Goal: Check status: Check status

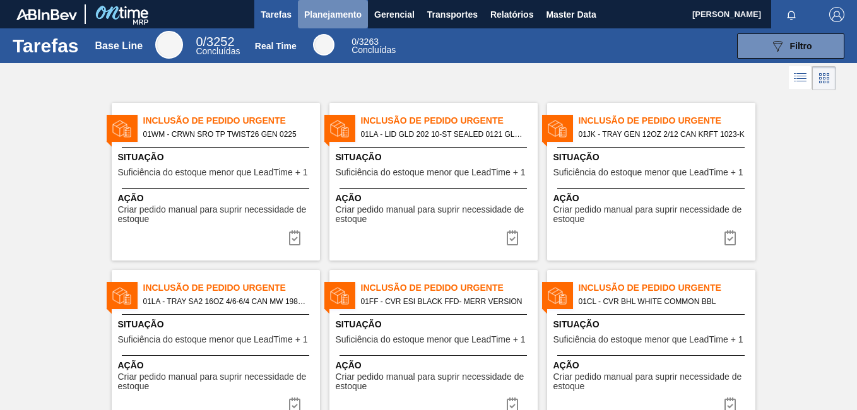
click at [329, 17] on span "Planejamento" at bounding box center [332, 14] width 57 height 15
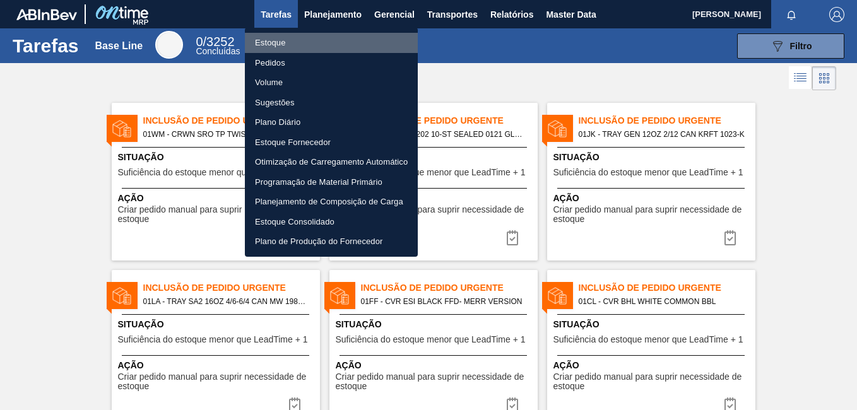
click at [270, 48] on li "Estoque" at bounding box center [331, 43] width 173 height 20
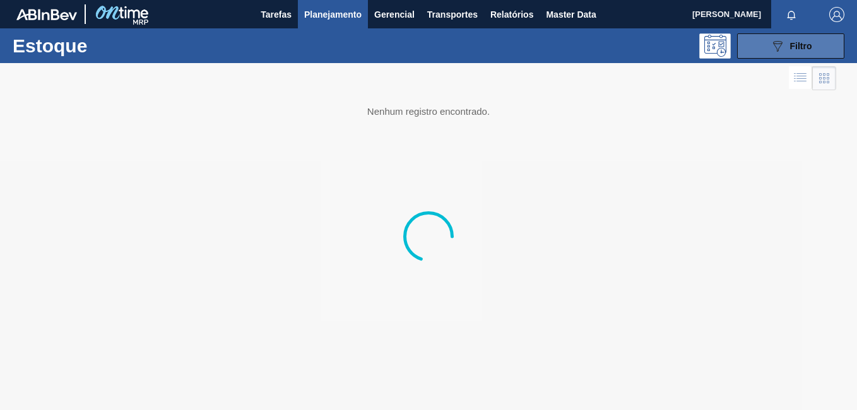
click at [777, 47] on icon "089F7B8B-B2A5-4AFE-B5C0-19BA573D28AC" at bounding box center [777, 46] width 15 height 15
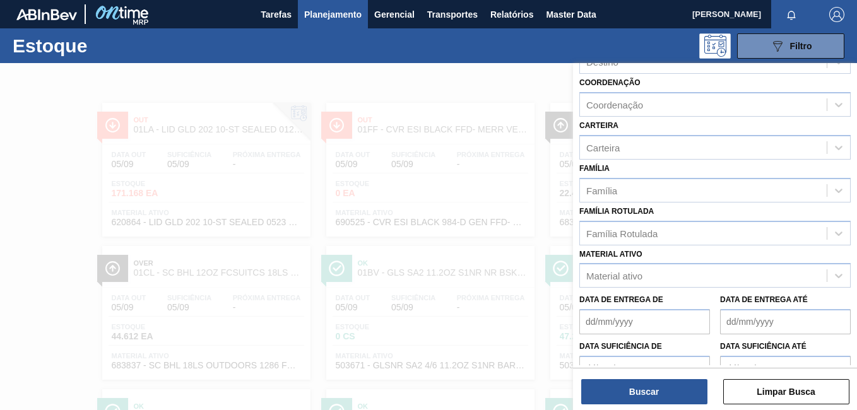
scroll to position [126, 0]
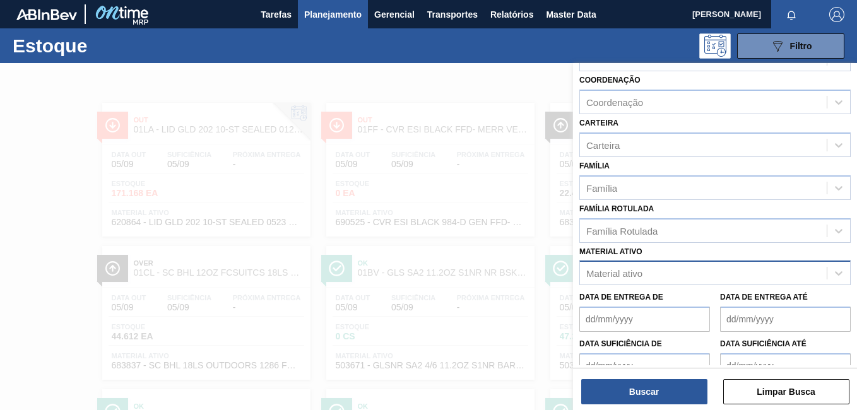
click at [645, 273] on div "Material ativo" at bounding box center [703, 274] width 247 height 18
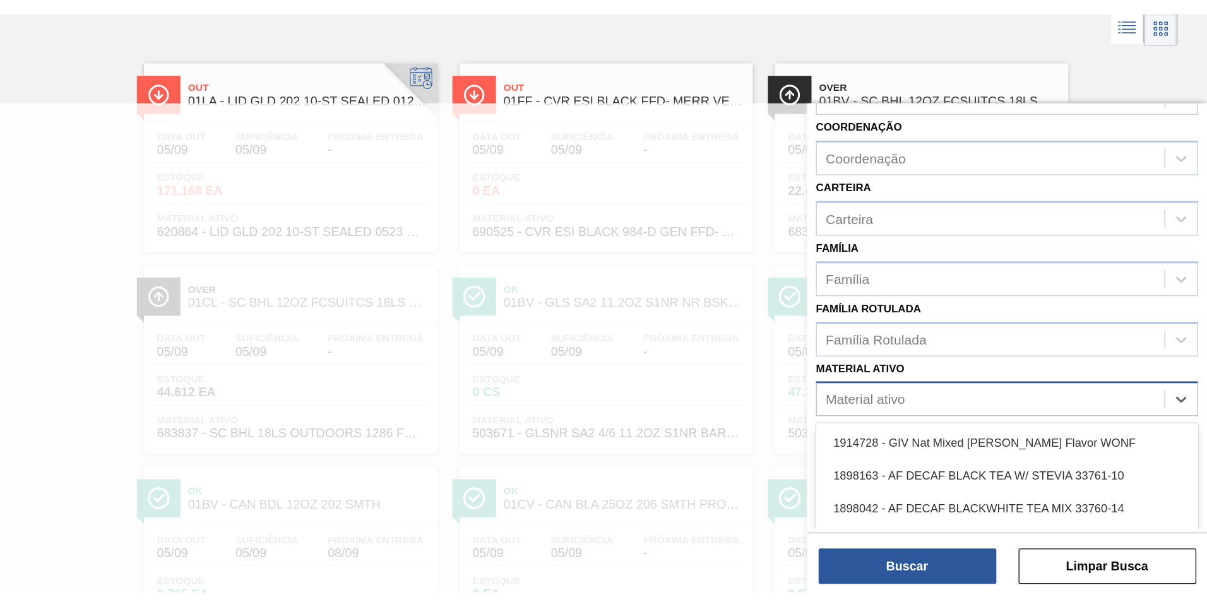
scroll to position [75, 0]
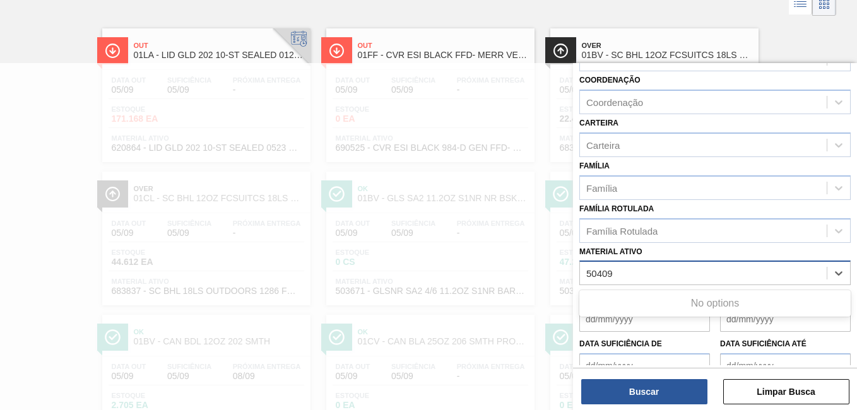
type ativo "504091"
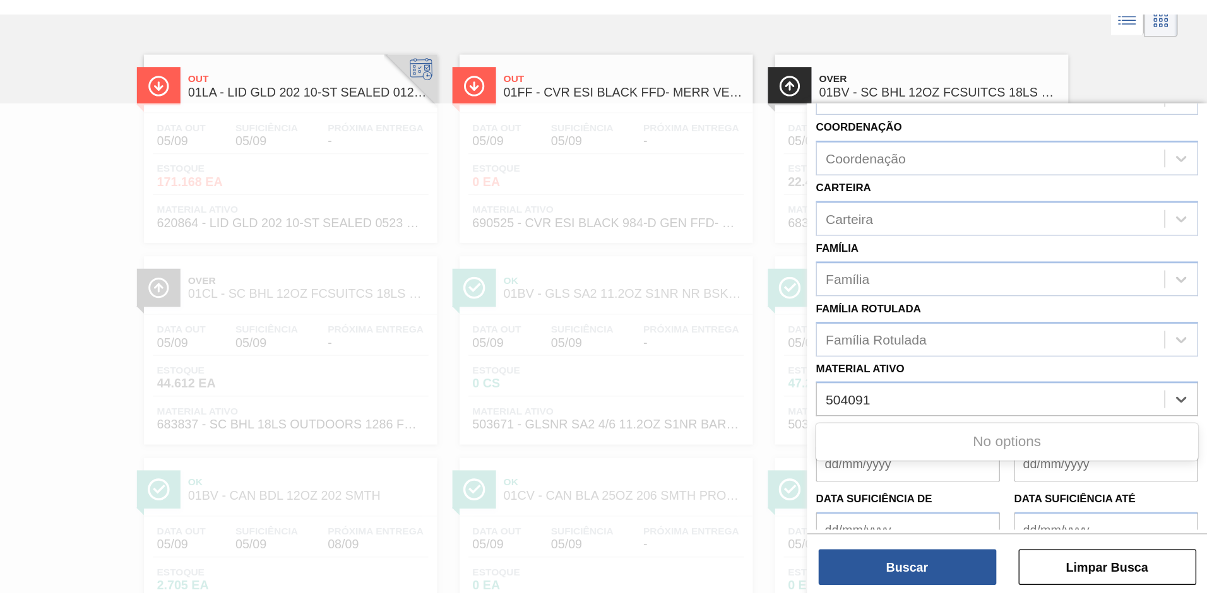
scroll to position [0, 0]
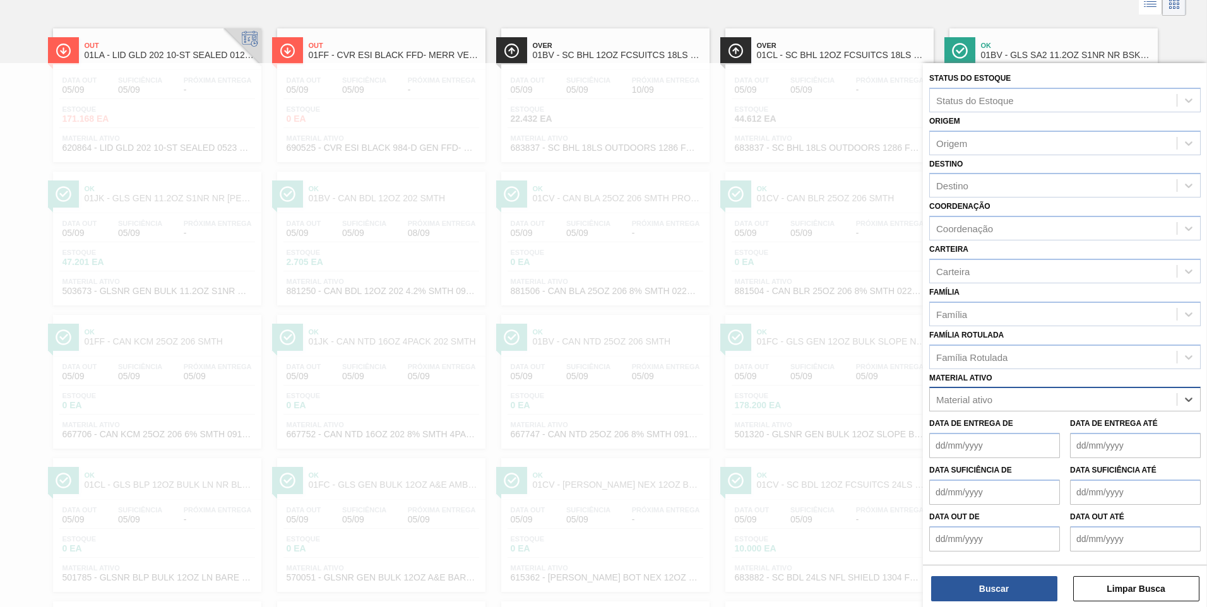
drag, startPoint x: 1002, startPoint y: 395, endPoint x: 977, endPoint y: 395, distance: 25.3
click at [857, 395] on div "Material ativo" at bounding box center [1053, 400] width 247 height 18
click at [385, 16] on div at bounding box center [593, 4] width 1186 height 30
click at [857, 23] on link "Ok 01BV - GLS SA2 11.2OZ S1NR NR BSKT BARE PREPR GREEN 11.2 OZ NR BOTTLES Data …" at bounding box center [1052, 90] width 224 height 143
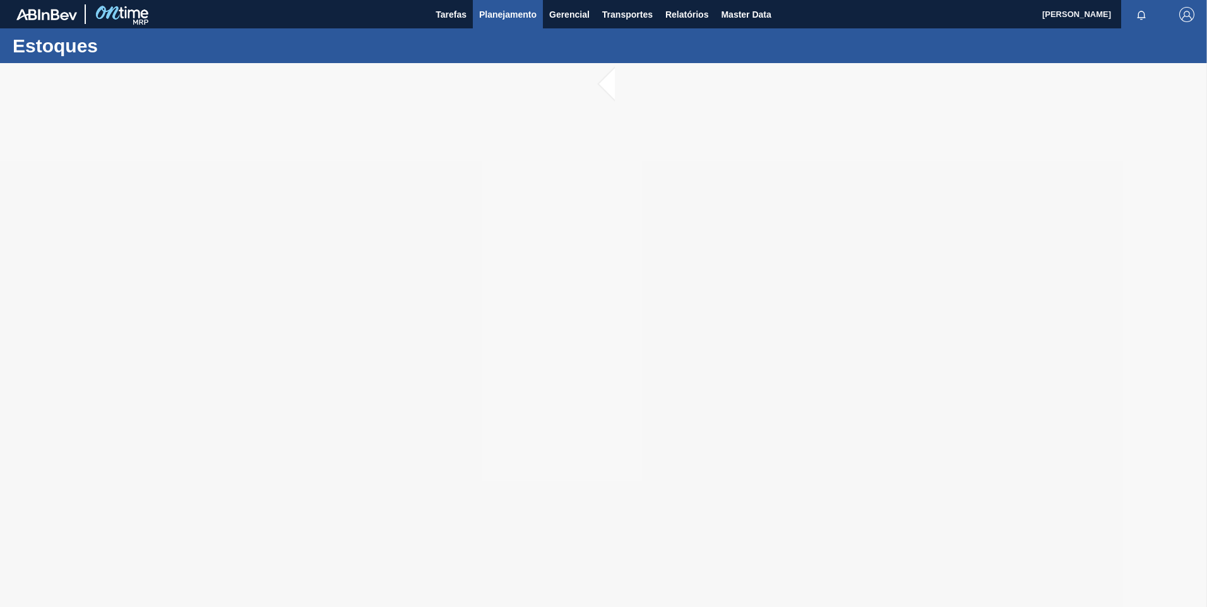
click at [509, 21] on span "Planejamento" at bounding box center [507, 14] width 57 height 15
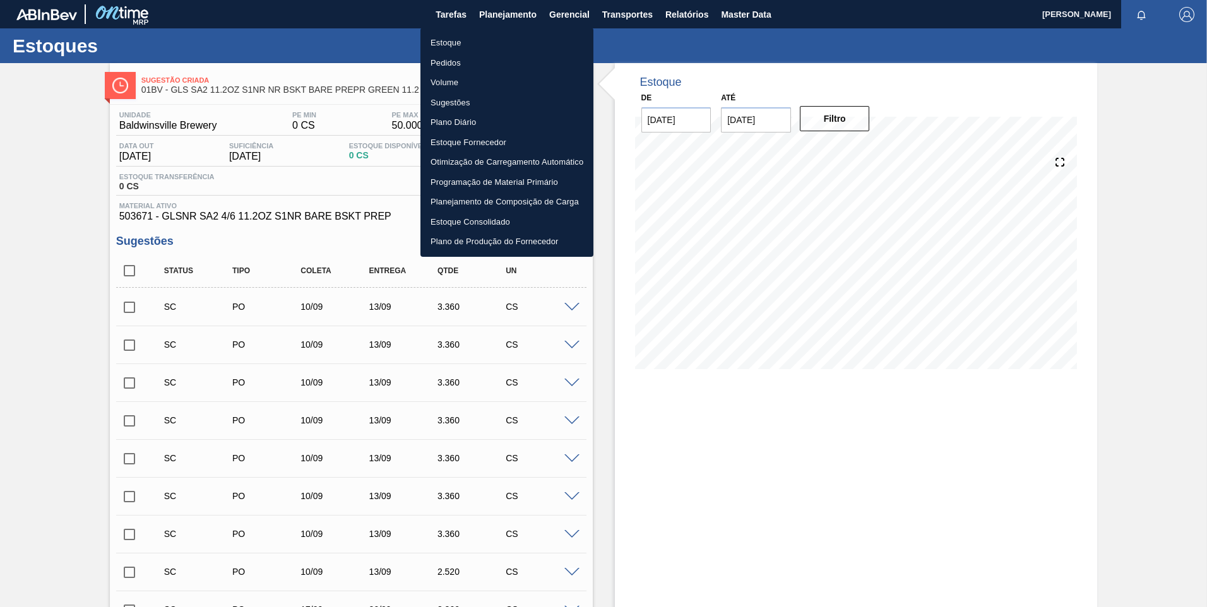
click at [469, 185] on li "Programação de Material Primário" at bounding box center [506, 182] width 173 height 20
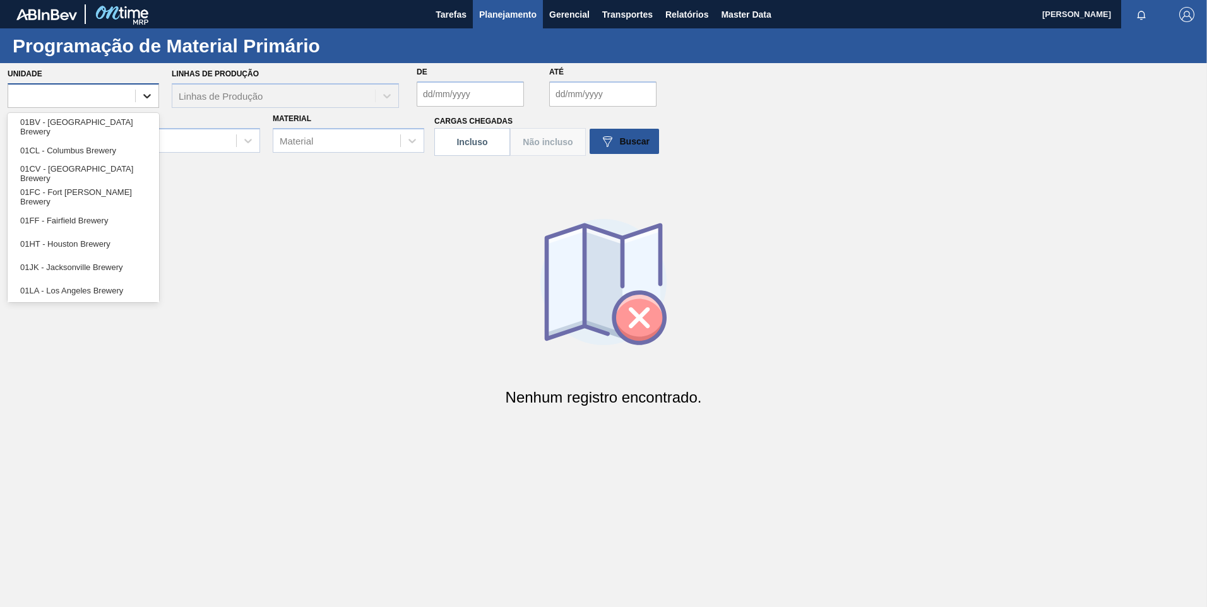
click at [146, 97] on icon at bounding box center [147, 96] width 8 height 4
click at [119, 122] on div "01BV - [GEOGRAPHIC_DATA] Brewery" at bounding box center [84, 127] width 152 height 23
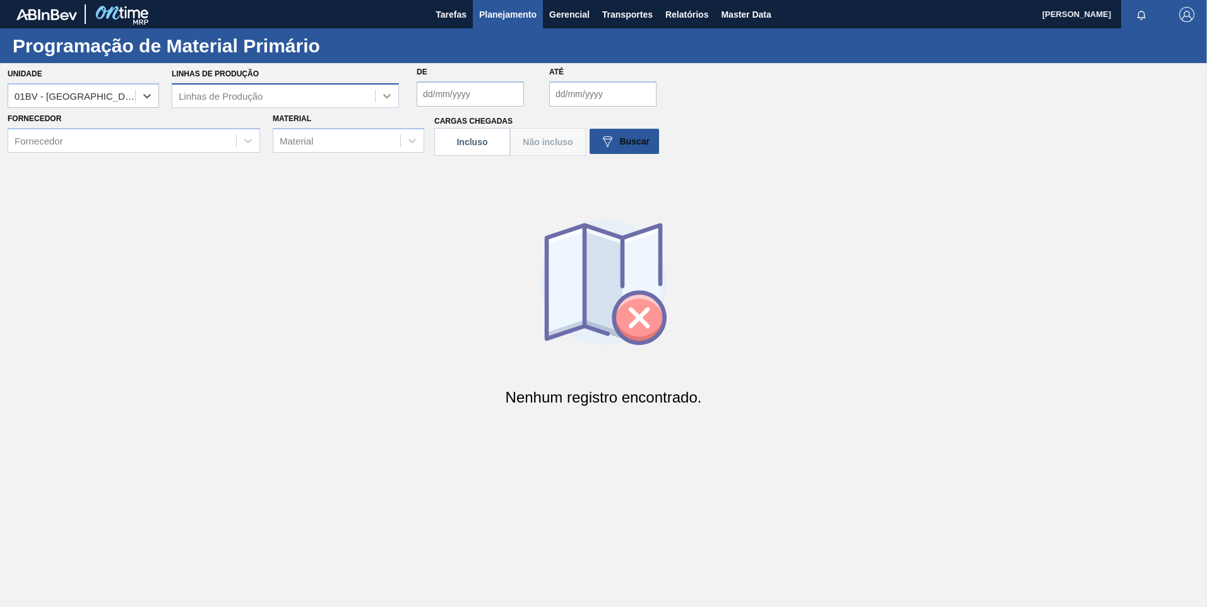
click at [387, 98] on icon at bounding box center [387, 96] width 8 height 4
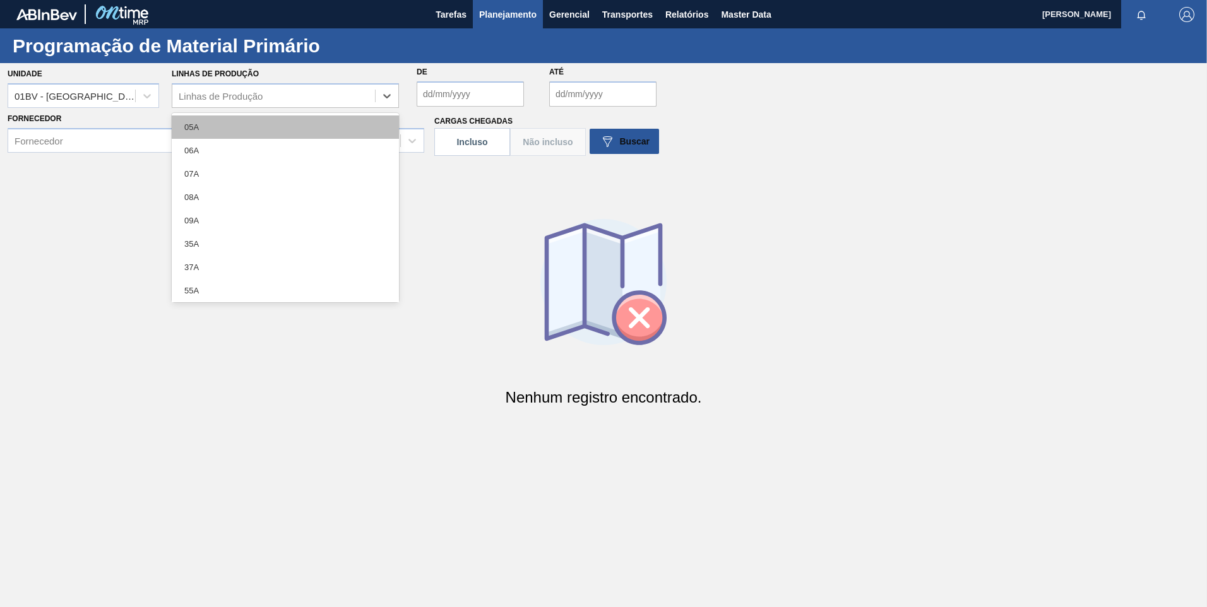
click at [258, 124] on div "05A" at bounding box center [285, 127] width 227 height 23
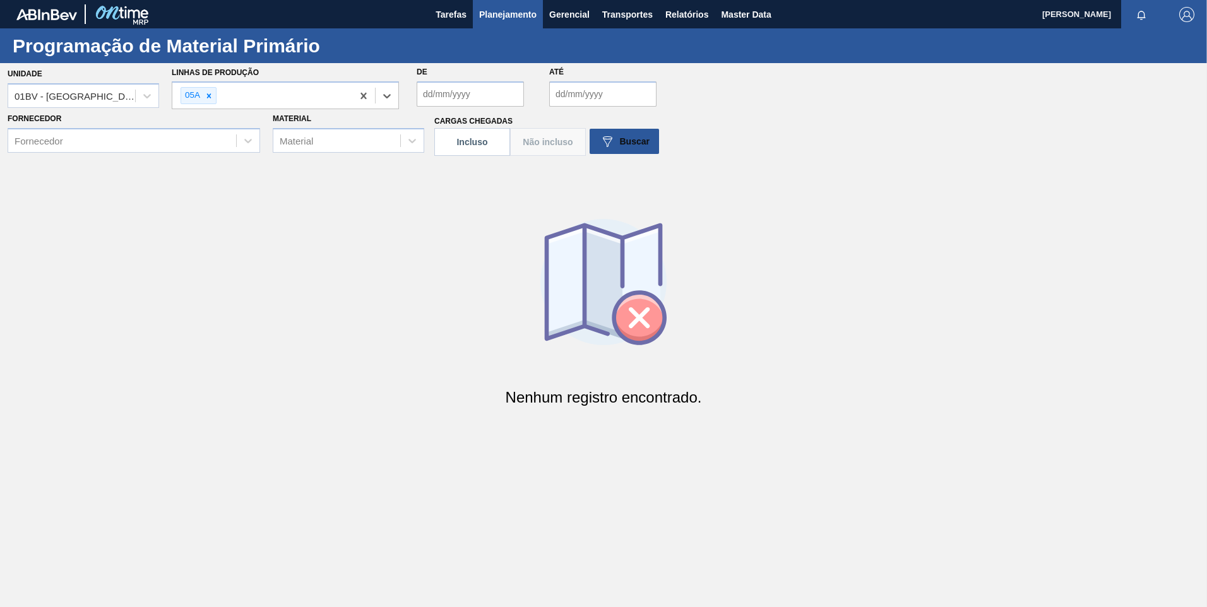
click at [433, 93] on input "De" at bounding box center [470, 93] width 107 height 25
click at [432, 92] on input "De" at bounding box center [470, 93] width 107 height 25
type input "[DATE]"
click at [561, 90] on input "Até" at bounding box center [602, 93] width 107 height 25
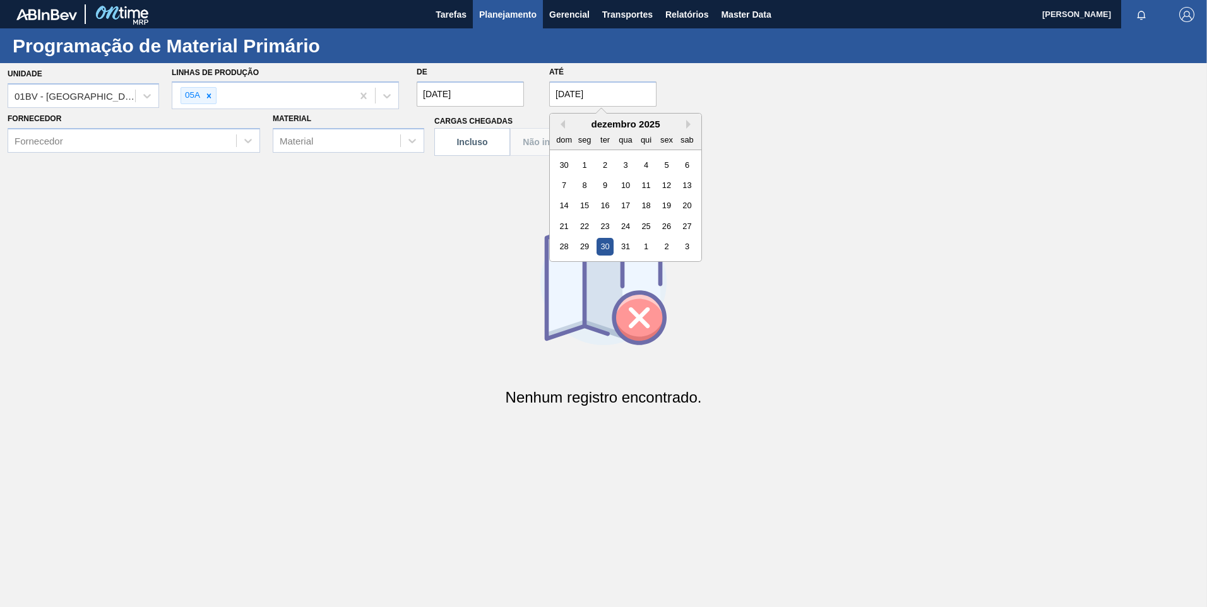
type input "[DATE]"
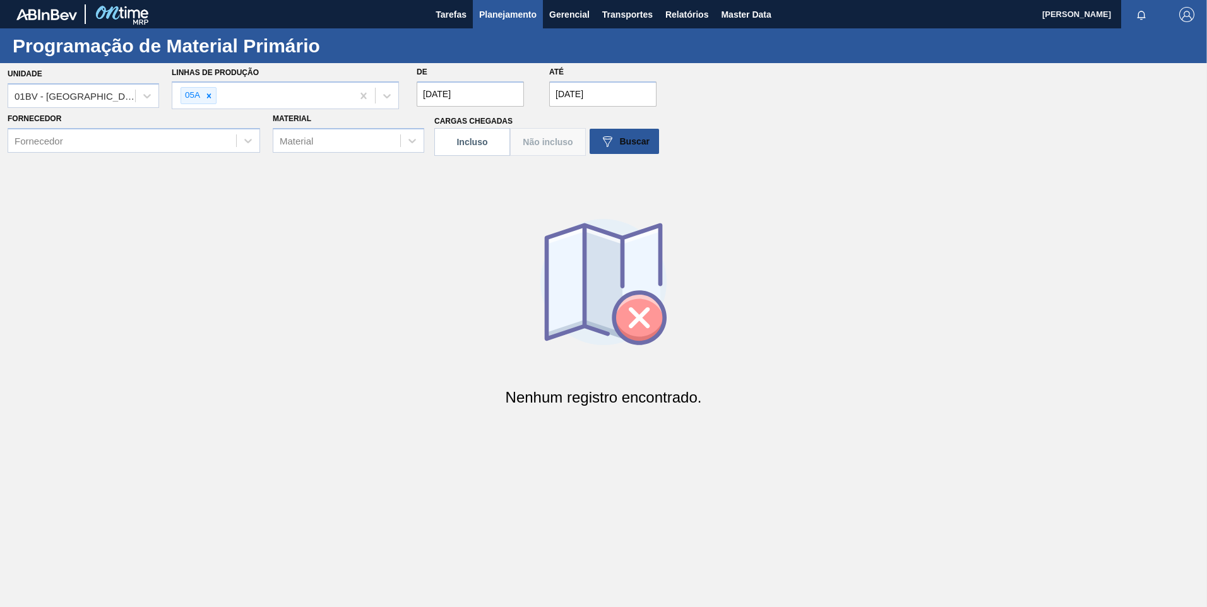
click at [379, 177] on div "Unidade 01BV - [GEOGRAPHIC_DATA] Brewery Linhas de Produção 05A De [DATE] Até […" at bounding box center [603, 241] width 1207 height 356
click at [616, 145] on div "Buscar" at bounding box center [625, 141] width 50 height 15
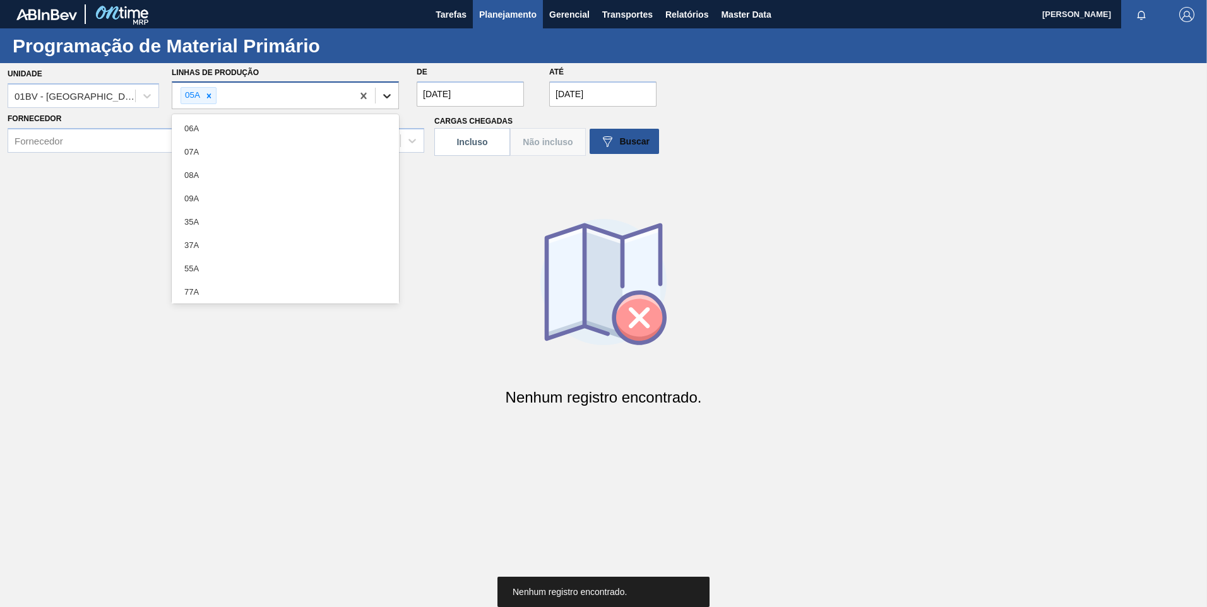
click at [390, 98] on icon at bounding box center [387, 96] width 13 height 13
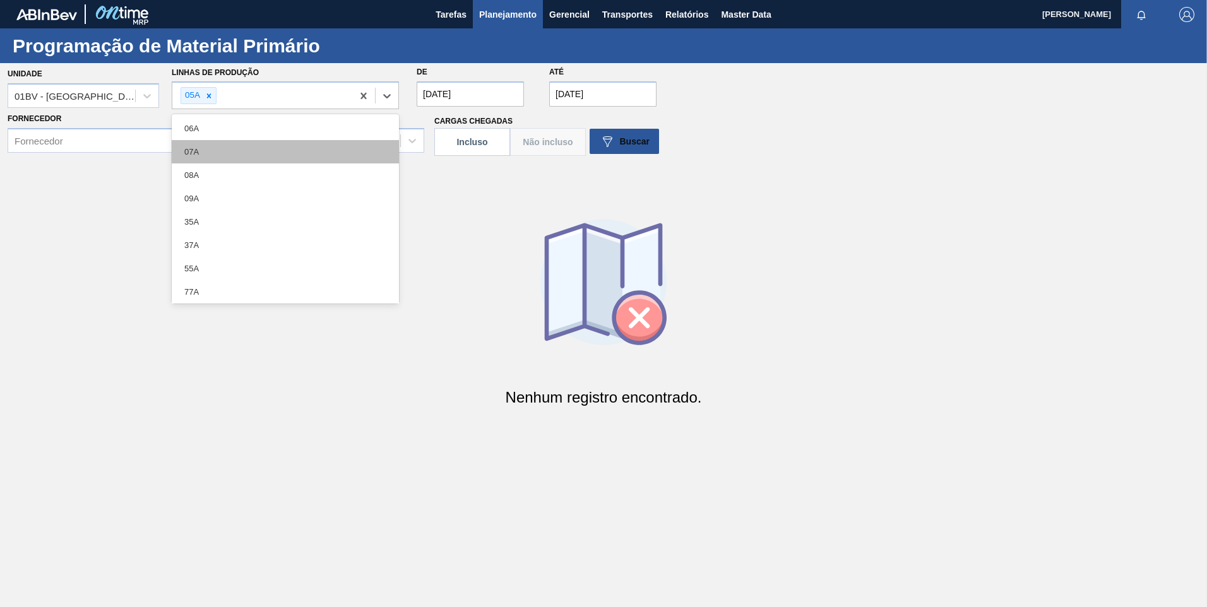
click at [253, 152] on div "07A" at bounding box center [285, 151] width 227 height 23
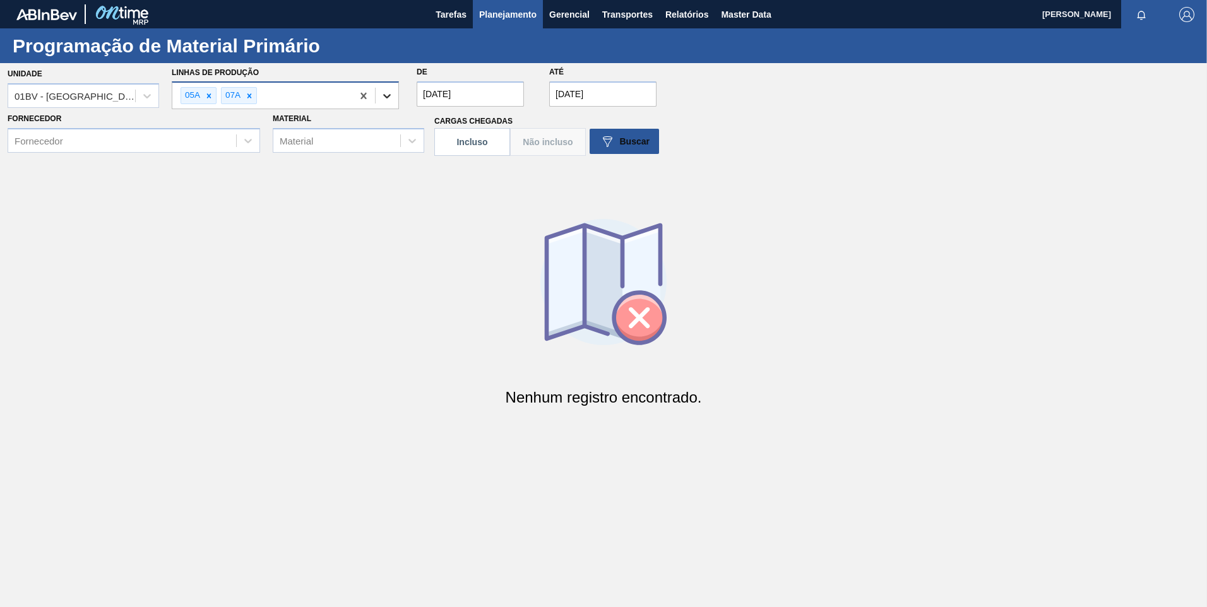
click at [387, 87] on div at bounding box center [387, 96] width 23 height 23
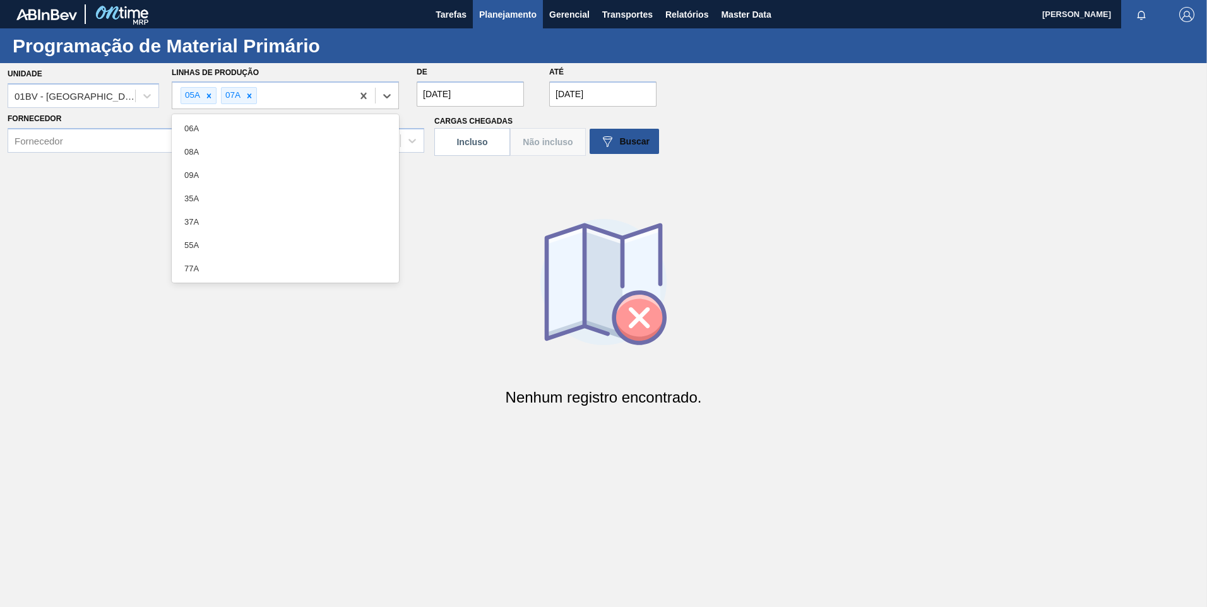
drag, startPoint x: 247, startPoint y: 170, endPoint x: 259, endPoint y: 159, distance: 16.6
click at [247, 169] on div "09A" at bounding box center [285, 175] width 227 height 23
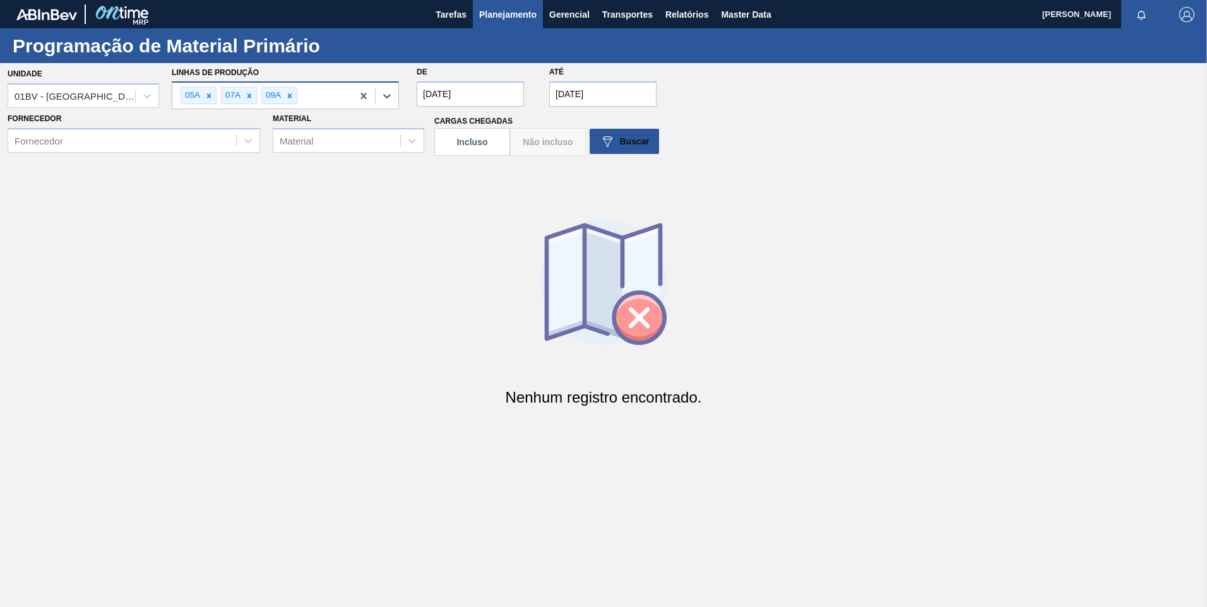
click at [398, 92] on div "05A 07A 09A" at bounding box center [285, 95] width 227 height 28
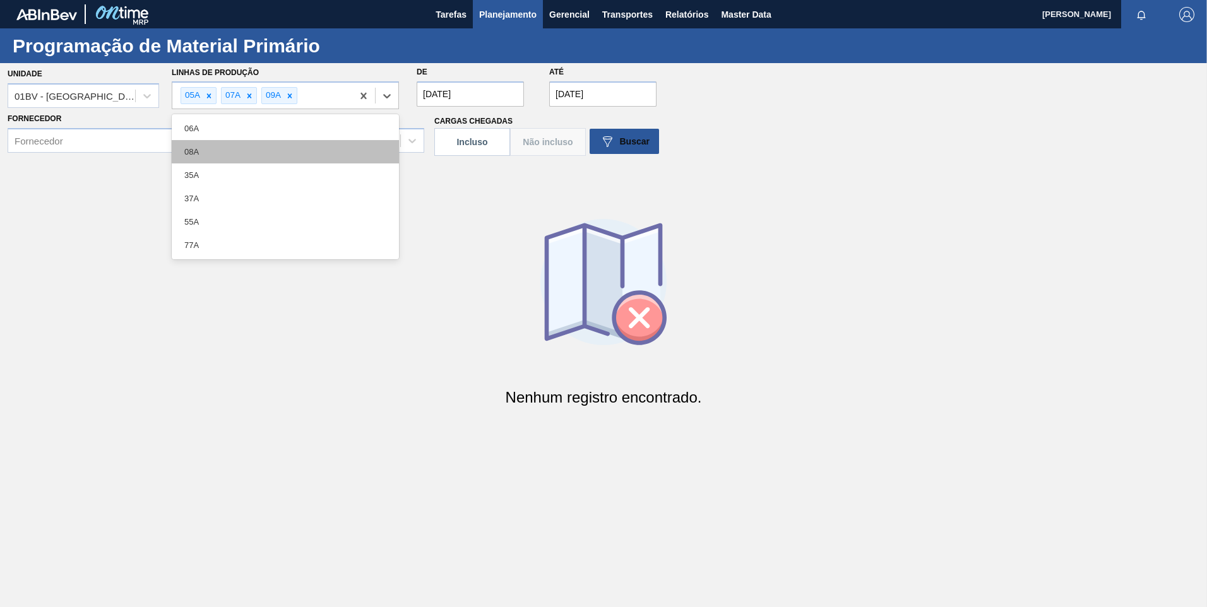
click at [287, 141] on div "08A" at bounding box center [285, 151] width 227 height 23
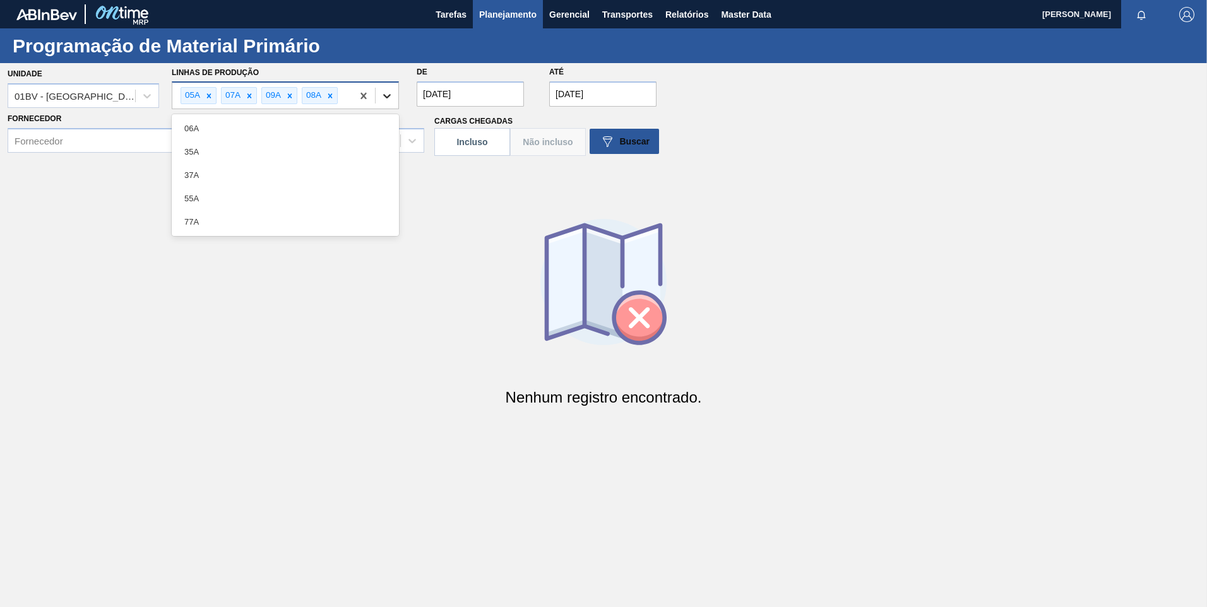
click at [395, 93] on div at bounding box center [387, 96] width 23 height 23
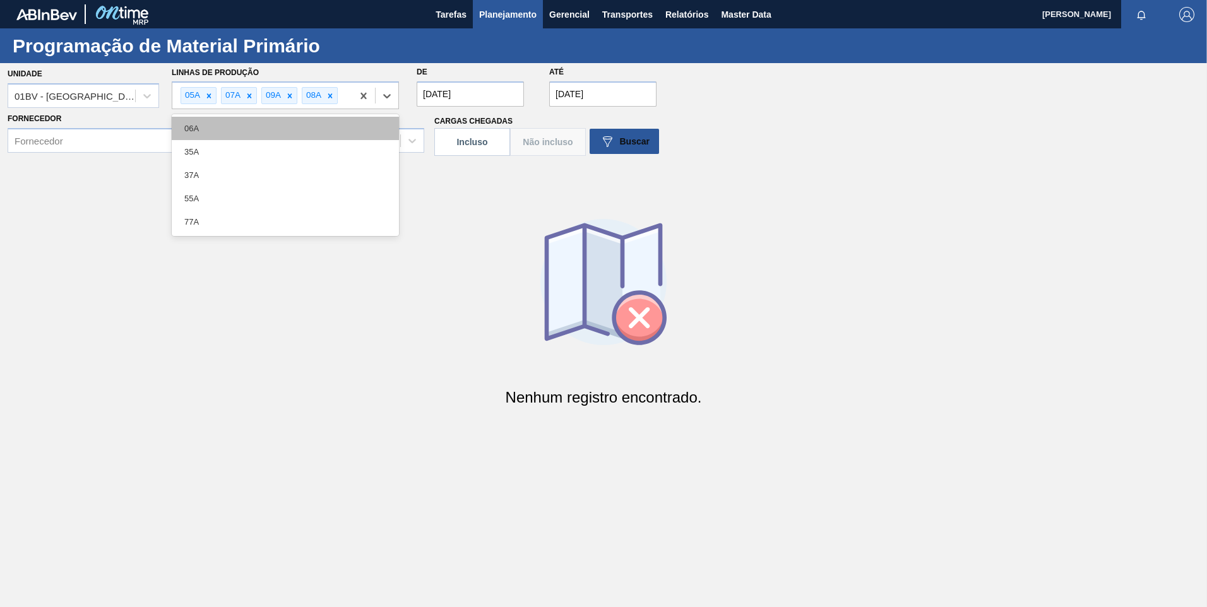
click at [300, 125] on div "06A" at bounding box center [285, 128] width 227 height 23
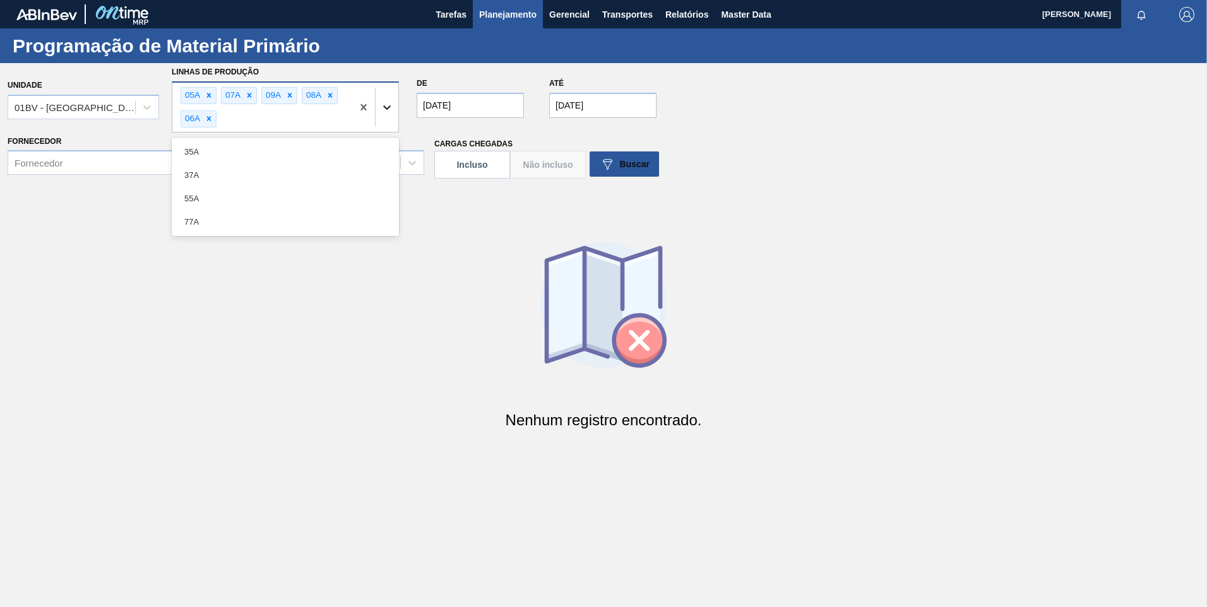
click at [385, 100] on div at bounding box center [387, 107] width 23 height 23
click at [280, 150] on div "35A" at bounding box center [285, 151] width 227 height 23
click at [393, 106] on div at bounding box center [387, 107] width 23 height 23
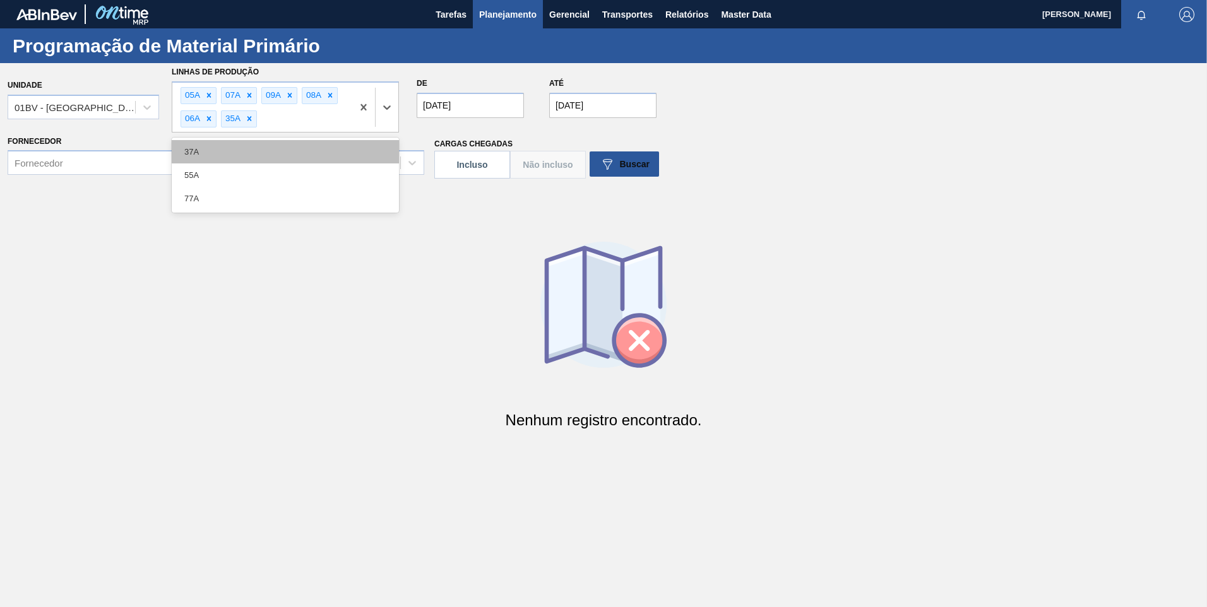
click at [277, 155] on div "37A" at bounding box center [285, 151] width 227 height 23
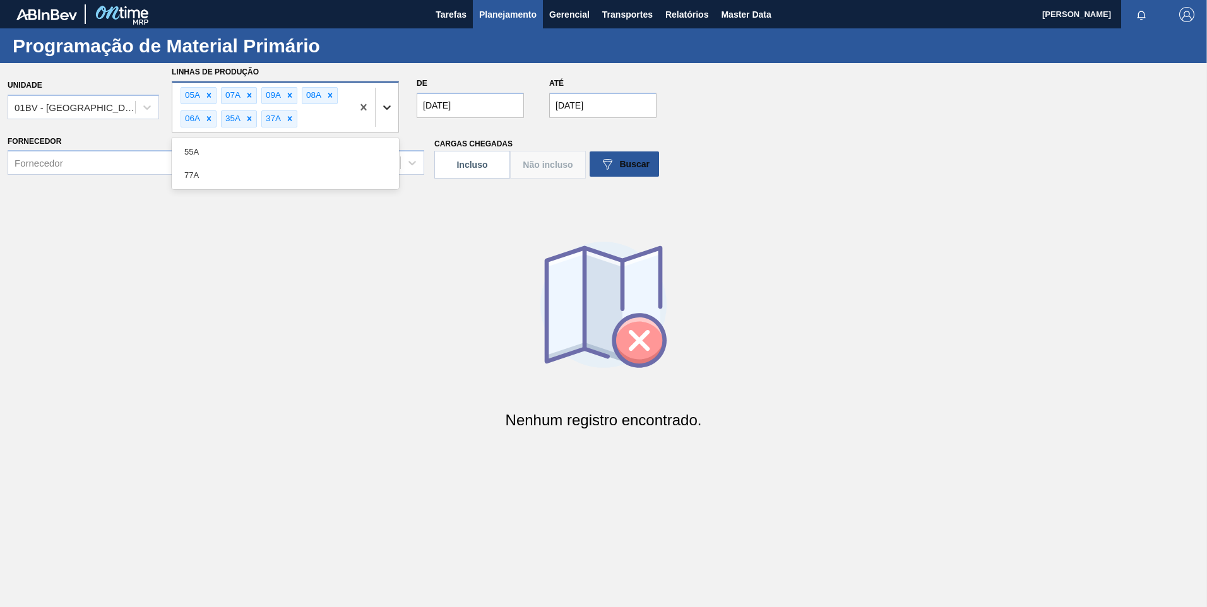
click at [385, 105] on icon at bounding box center [387, 107] width 13 height 13
click at [296, 153] on div "55A" at bounding box center [285, 151] width 227 height 23
click at [394, 109] on div at bounding box center [387, 107] width 23 height 23
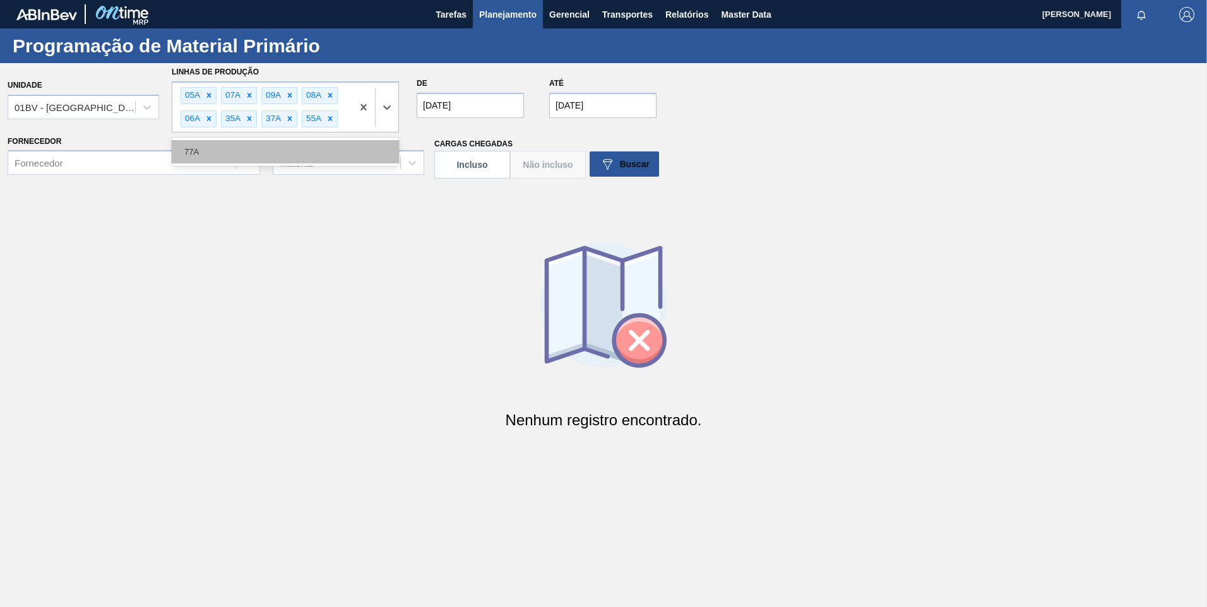
click at [308, 157] on div "77A" at bounding box center [285, 151] width 227 height 23
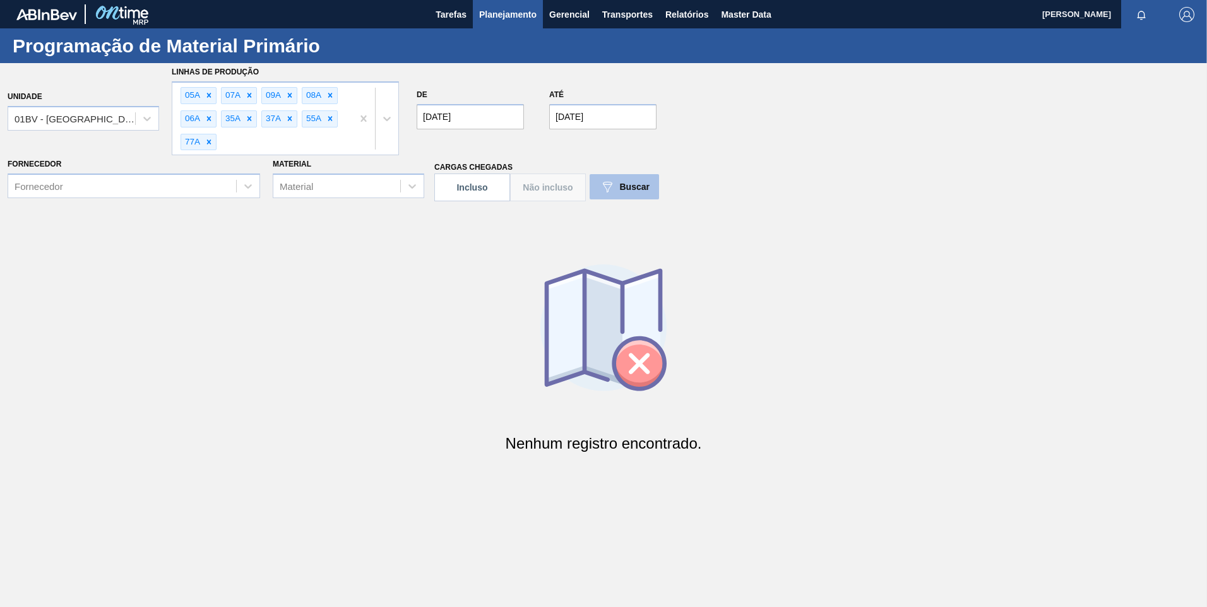
click at [617, 191] on div "Buscar" at bounding box center [625, 186] width 50 height 15
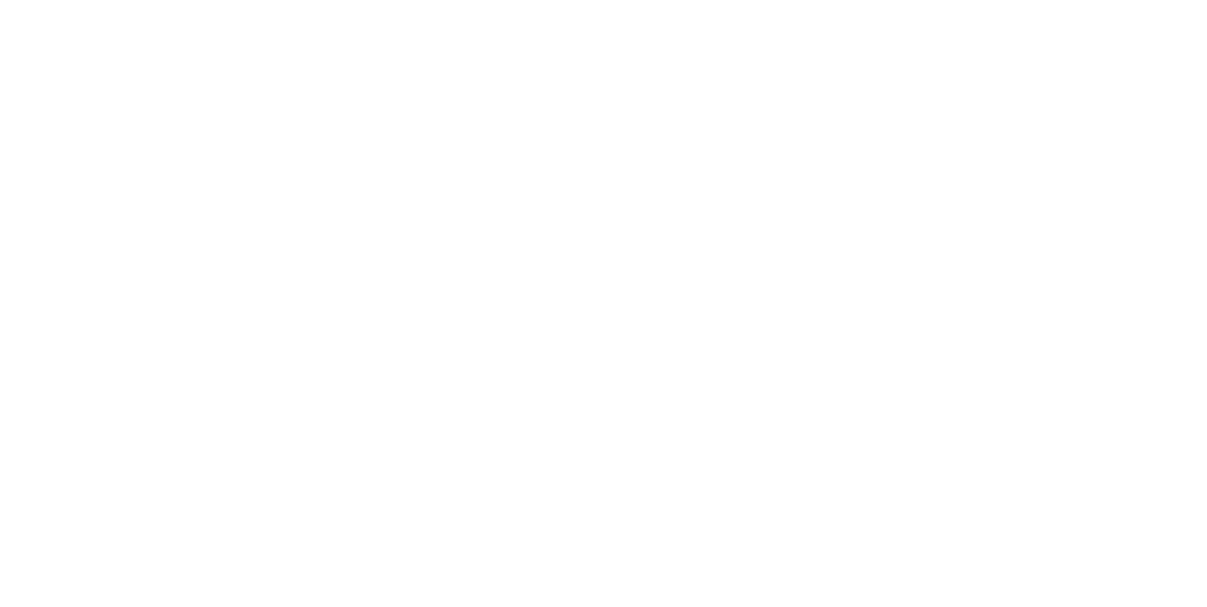
click at [575, 0] on html at bounding box center [603, 0] width 1207 height 0
click at [292, 0] on html at bounding box center [603, 0] width 1207 height 0
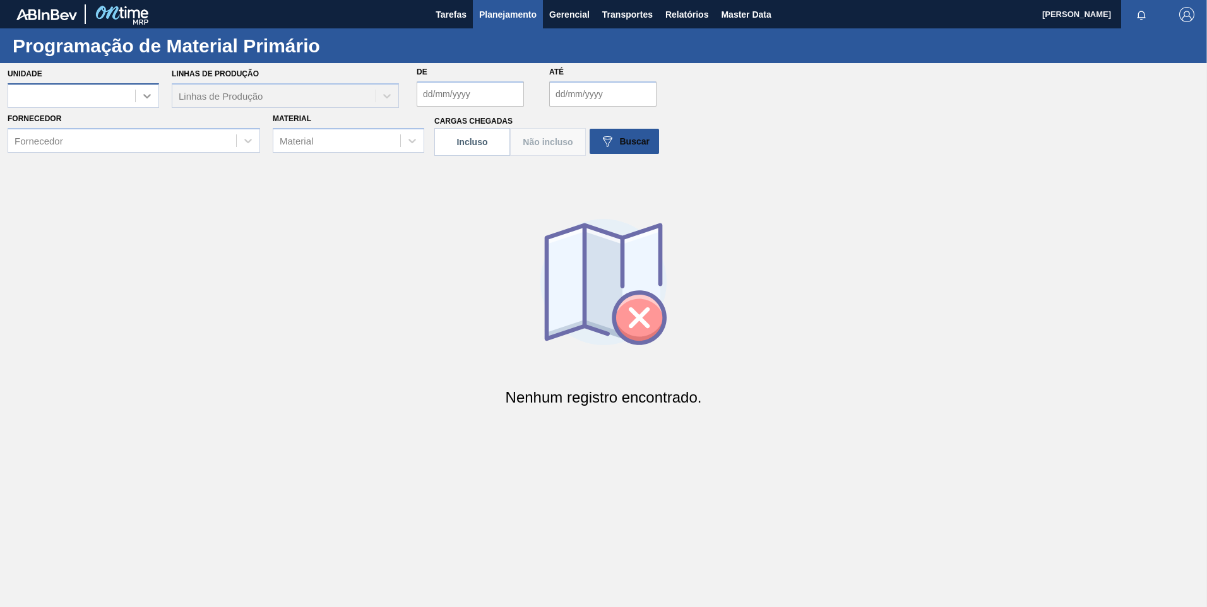
click at [146, 94] on icon at bounding box center [147, 96] width 13 height 13
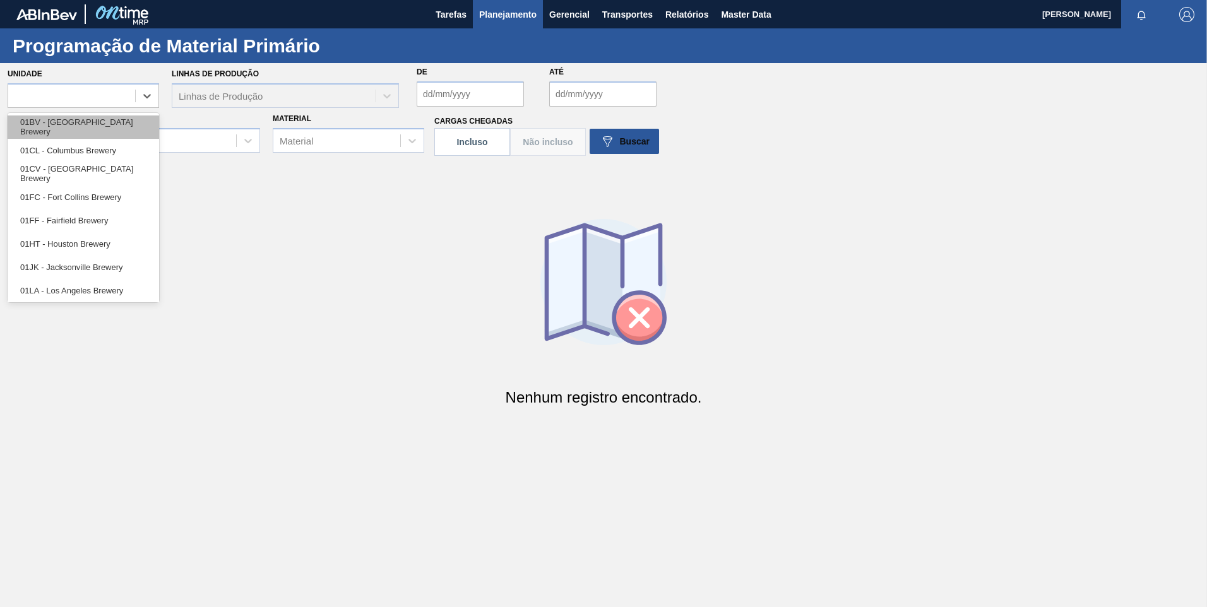
click at [85, 122] on div "01BV - [GEOGRAPHIC_DATA] Brewery" at bounding box center [84, 127] width 152 height 23
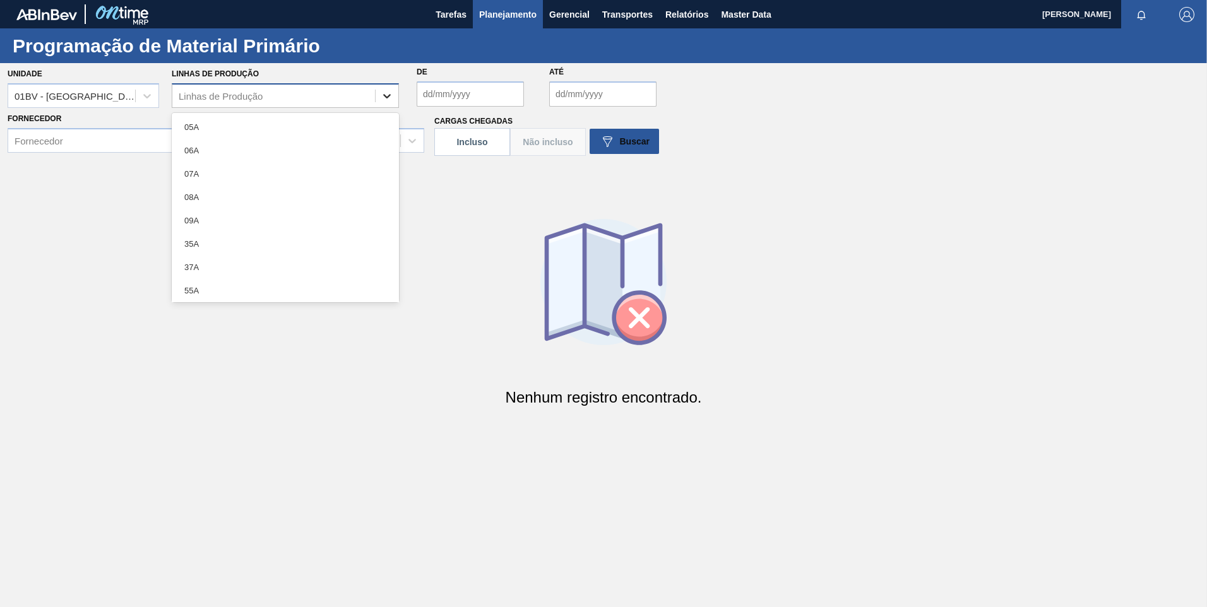
click at [383, 95] on icon at bounding box center [387, 96] width 13 height 13
click at [314, 126] on div "05A" at bounding box center [285, 127] width 227 height 23
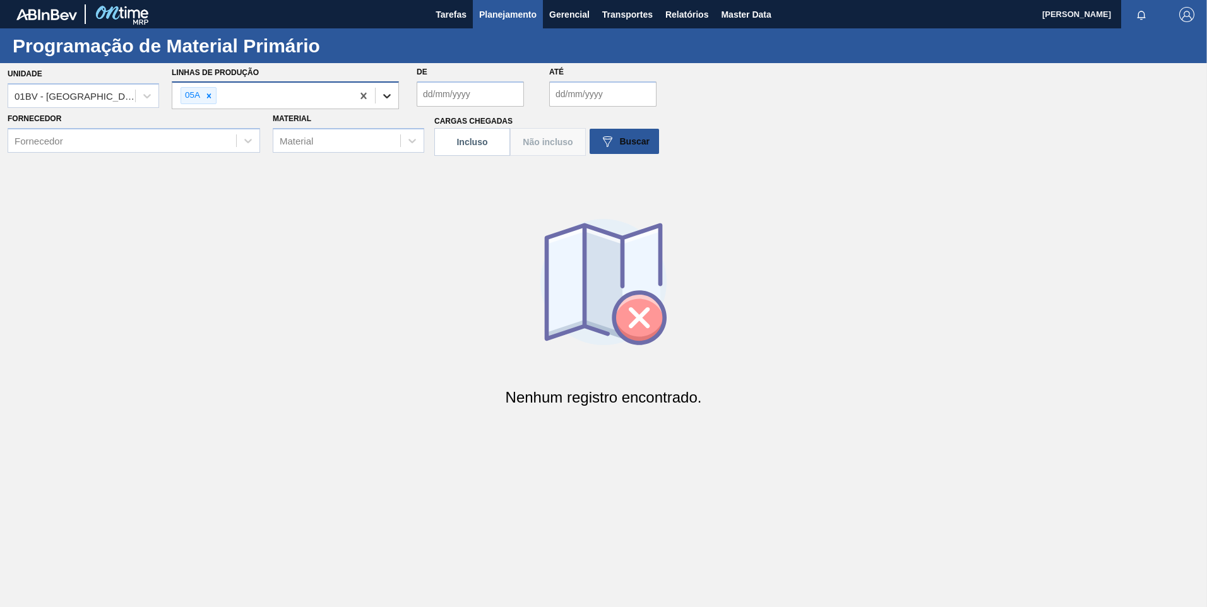
click at [387, 100] on icon at bounding box center [387, 96] width 13 height 13
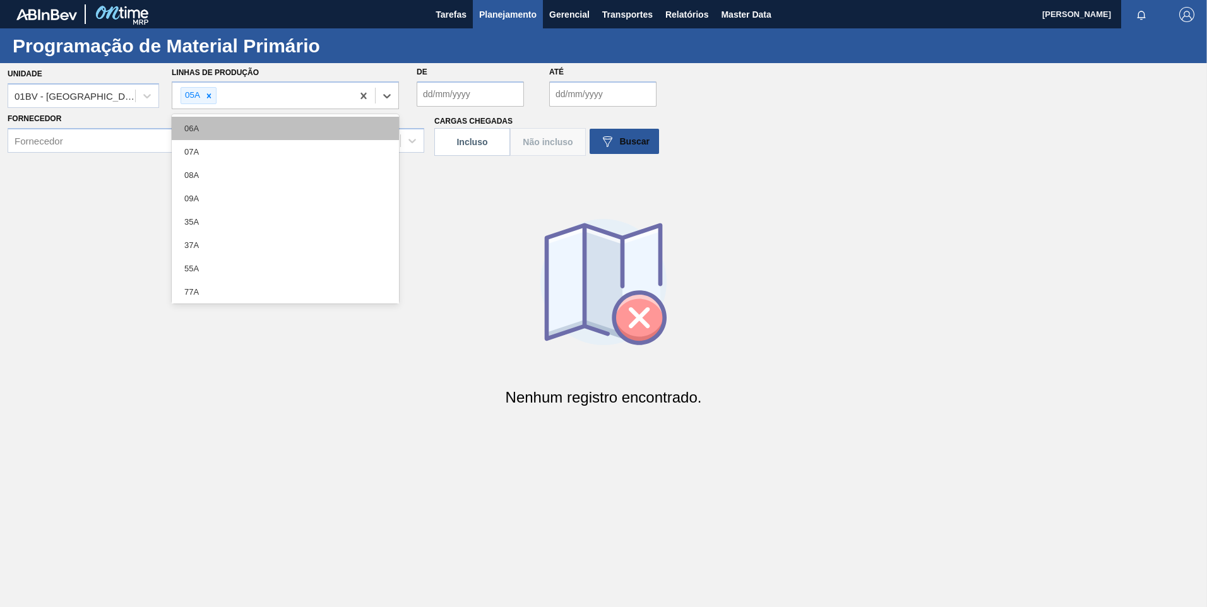
click at [330, 128] on div "06A" at bounding box center [285, 128] width 227 height 23
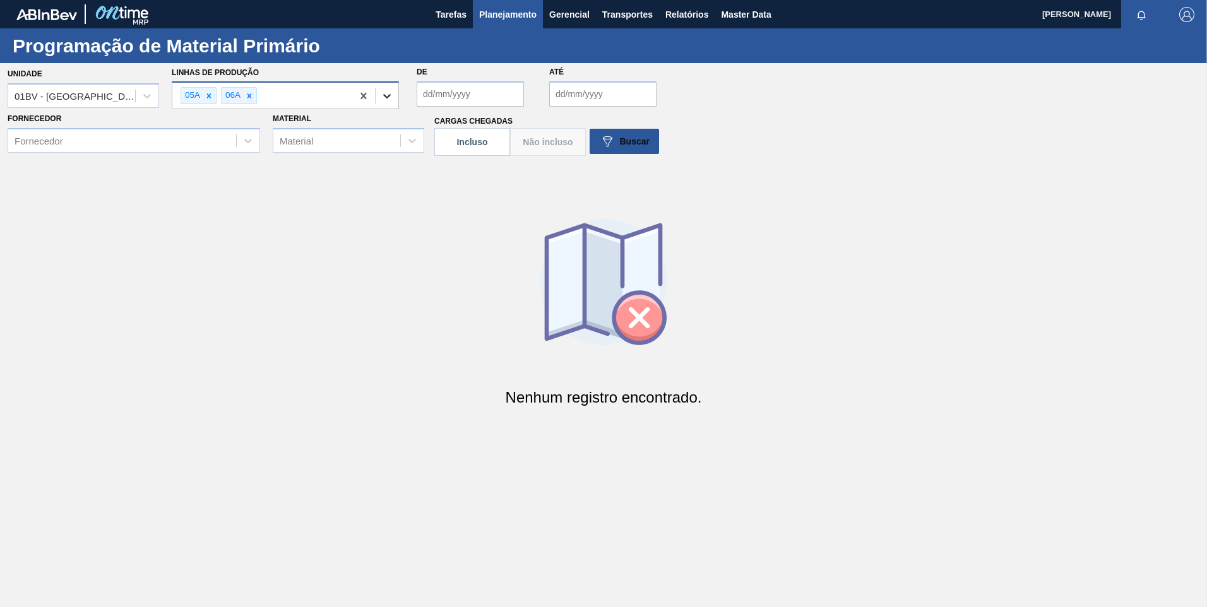
click at [390, 93] on icon at bounding box center [387, 96] width 13 height 13
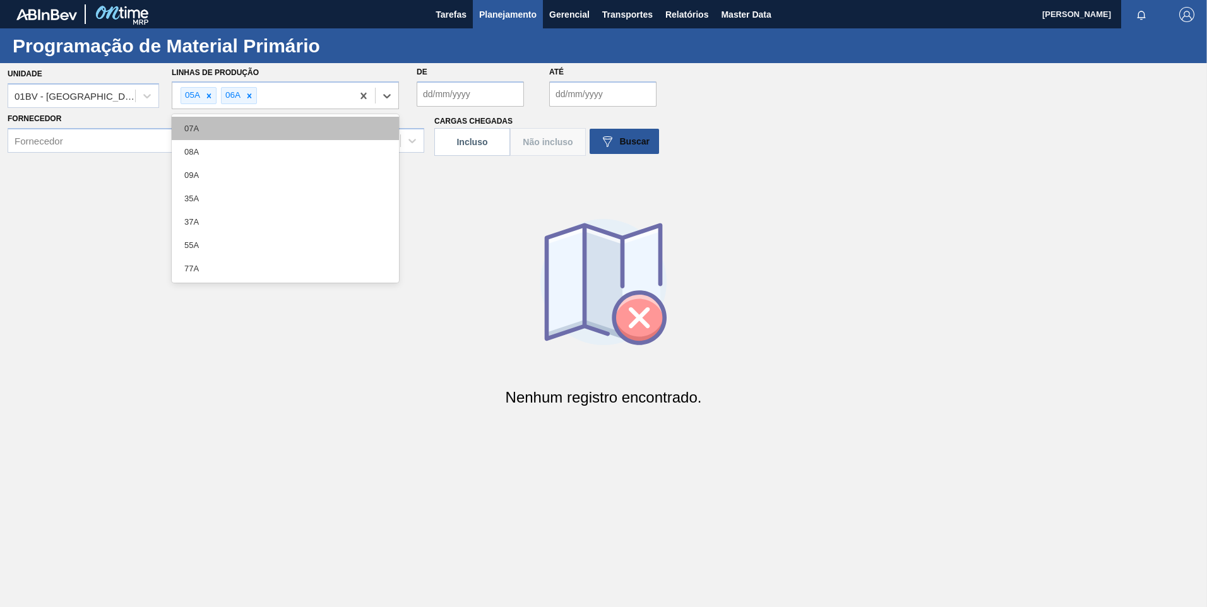
click at [343, 130] on div "07A" at bounding box center [285, 128] width 227 height 23
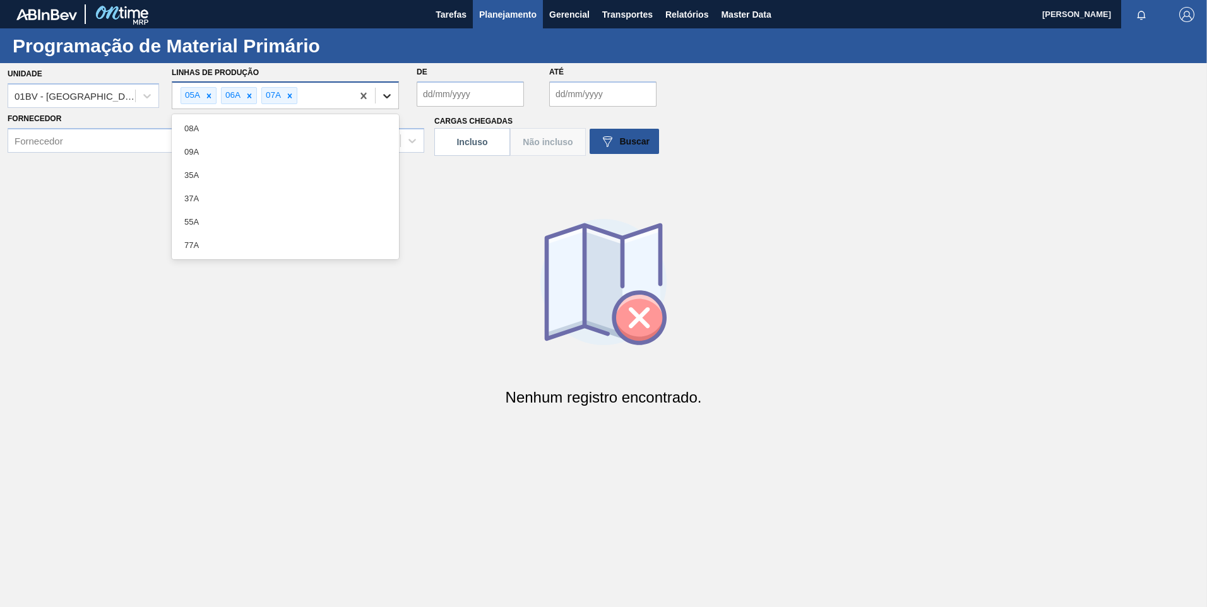
click at [388, 97] on icon at bounding box center [387, 96] width 8 height 4
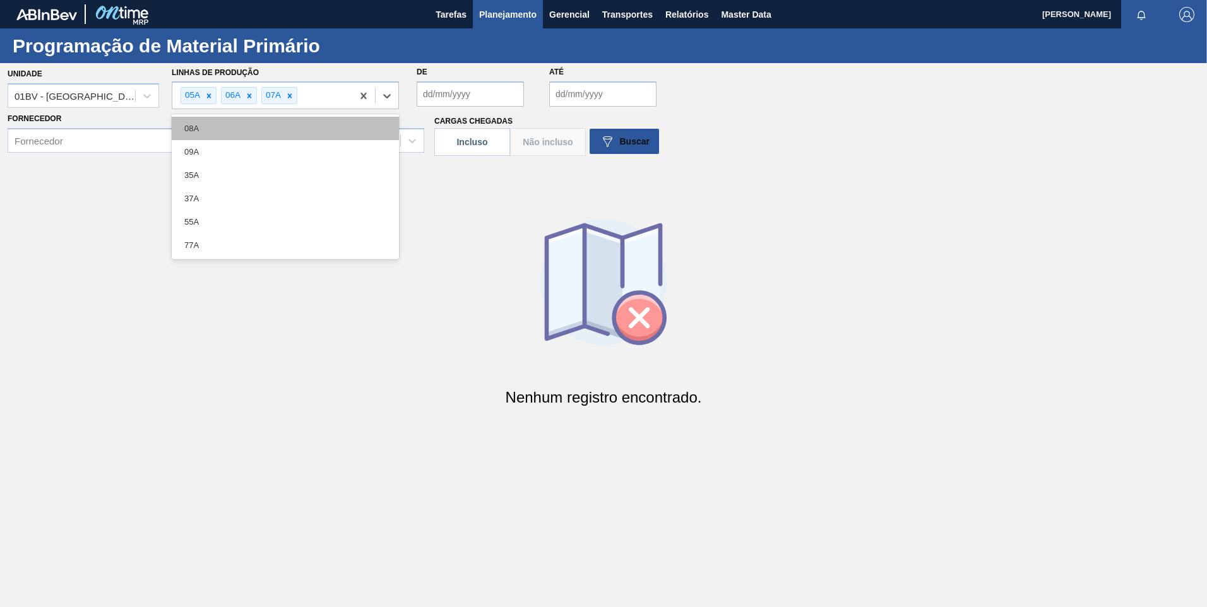
click at [359, 129] on div "08A" at bounding box center [285, 128] width 227 height 23
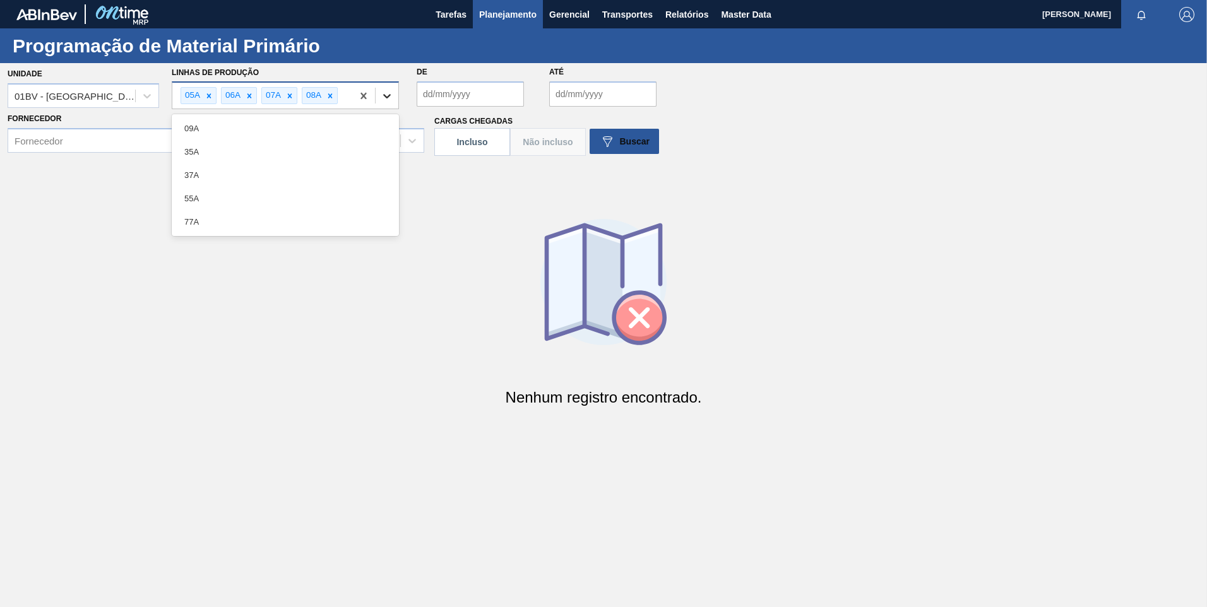
click at [392, 96] on icon at bounding box center [387, 96] width 13 height 13
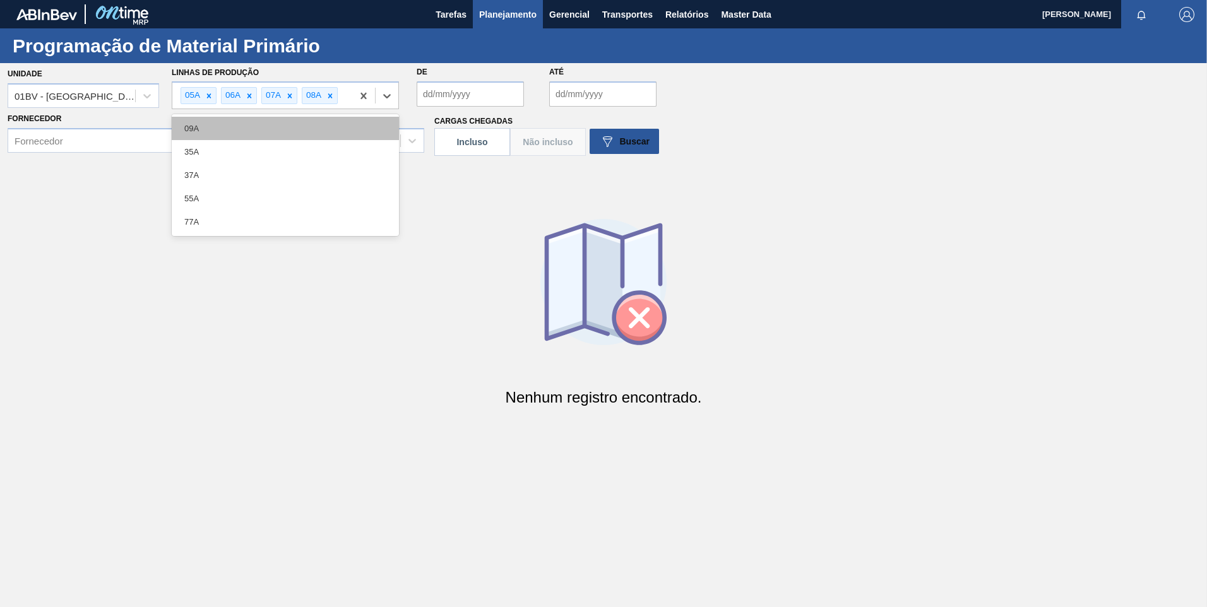
click at [352, 131] on div "09A" at bounding box center [285, 128] width 227 height 23
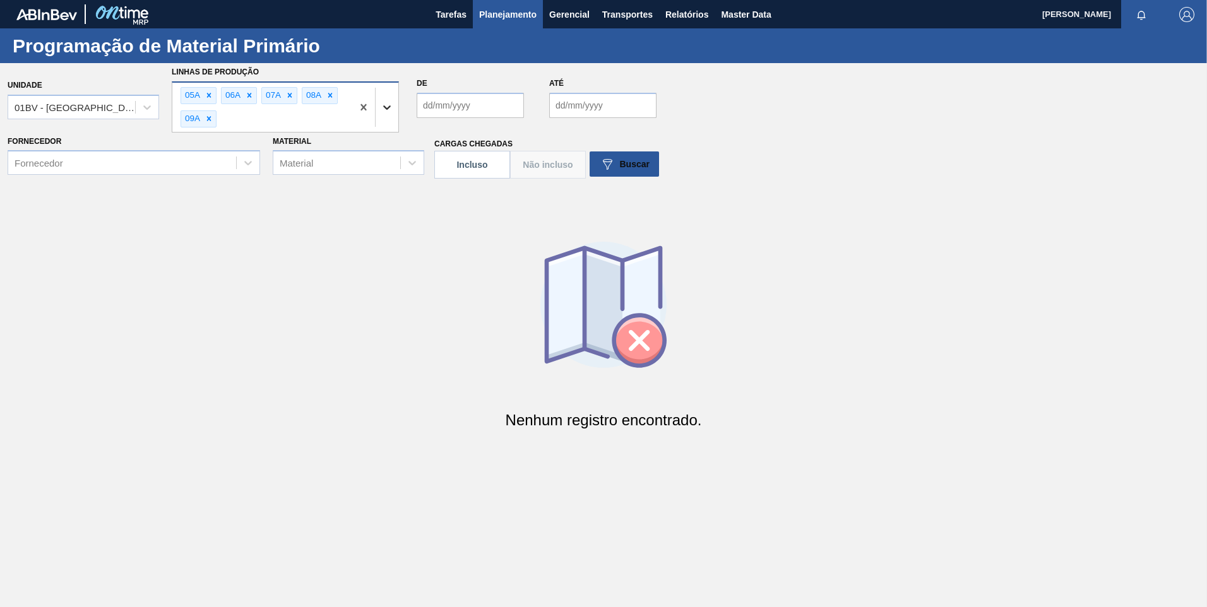
click at [381, 106] on icon at bounding box center [387, 107] width 13 height 13
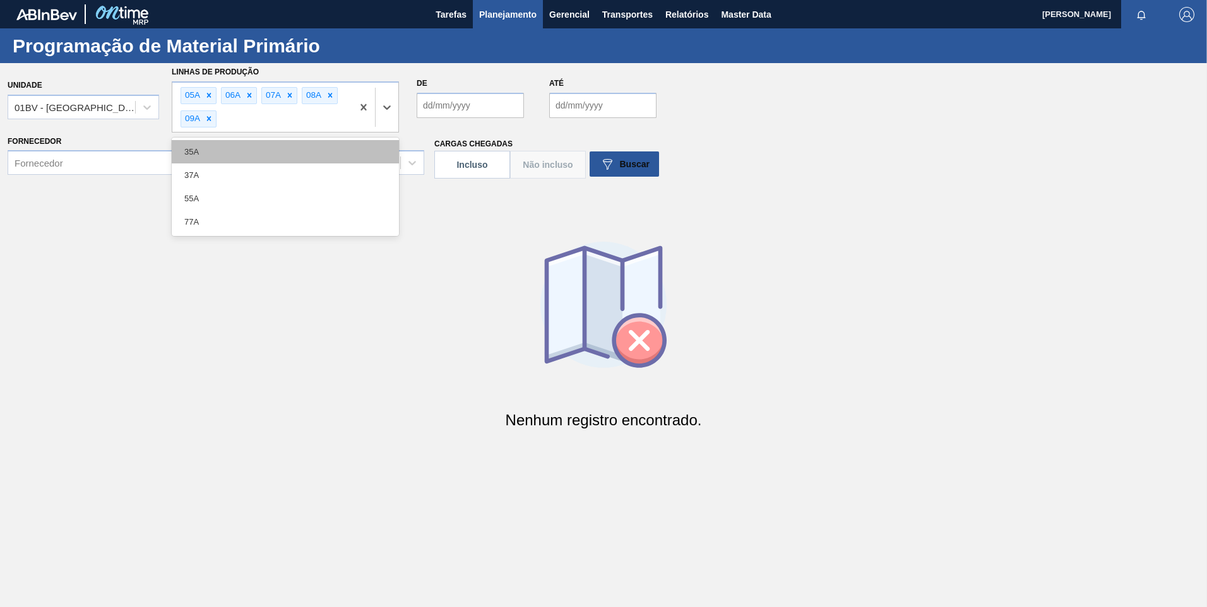
click at [306, 146] on div "35A" at bounding box center [285, 151] width 227 height 23
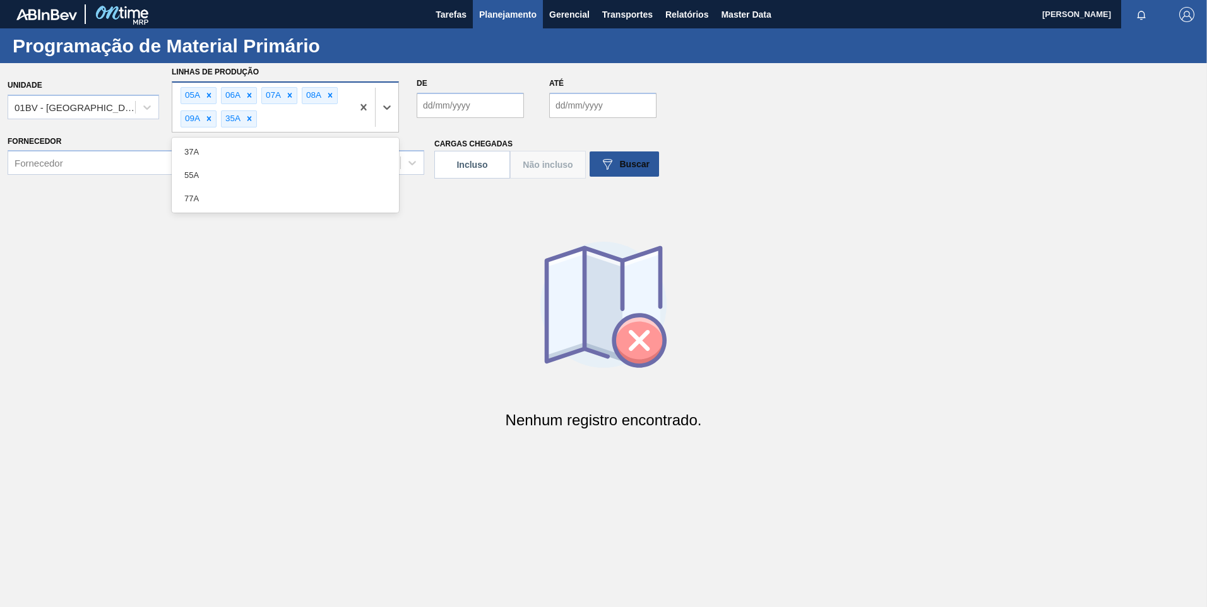
drag, startPoint x: 393, startPoint y: 94, endPoint x: 343, endPoint y: 130, distance: 61.0
click at [391, 96] on div at bounding box center [375, 107] width 46 height 49
click at [321, 150] on div "37A" at bounding box center [285, 151] width 227 height 23
click at [395, 105] on div at bounding box center [387, 107] width 23 height 23
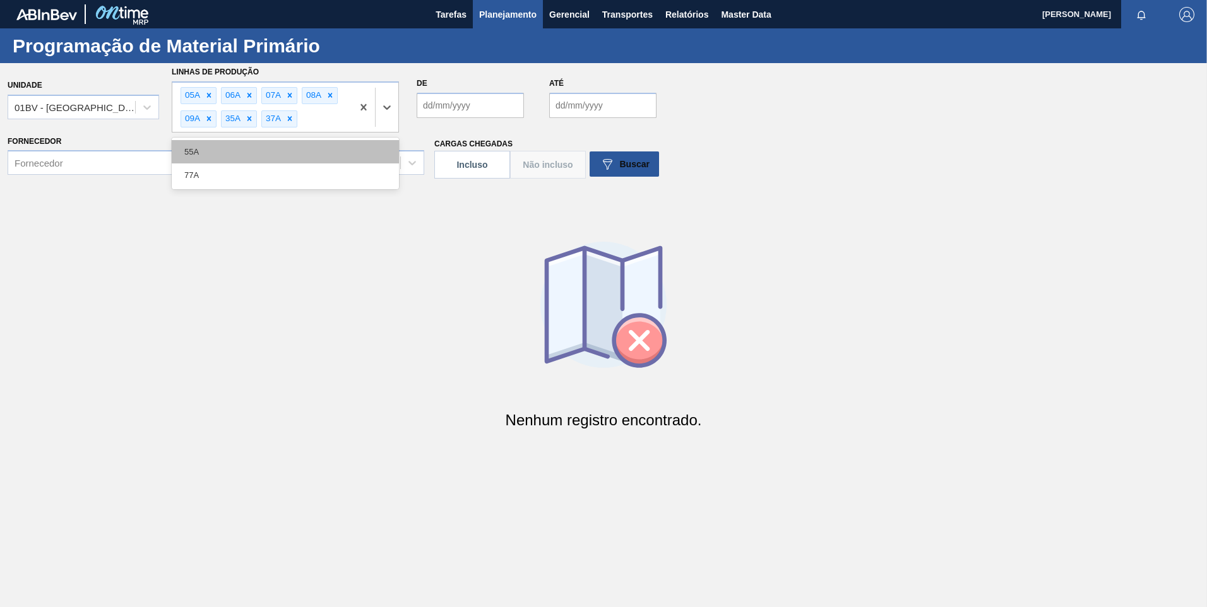
click at [304, 156] on div "55A" at bounding box center [285, 151] width 227 height 23
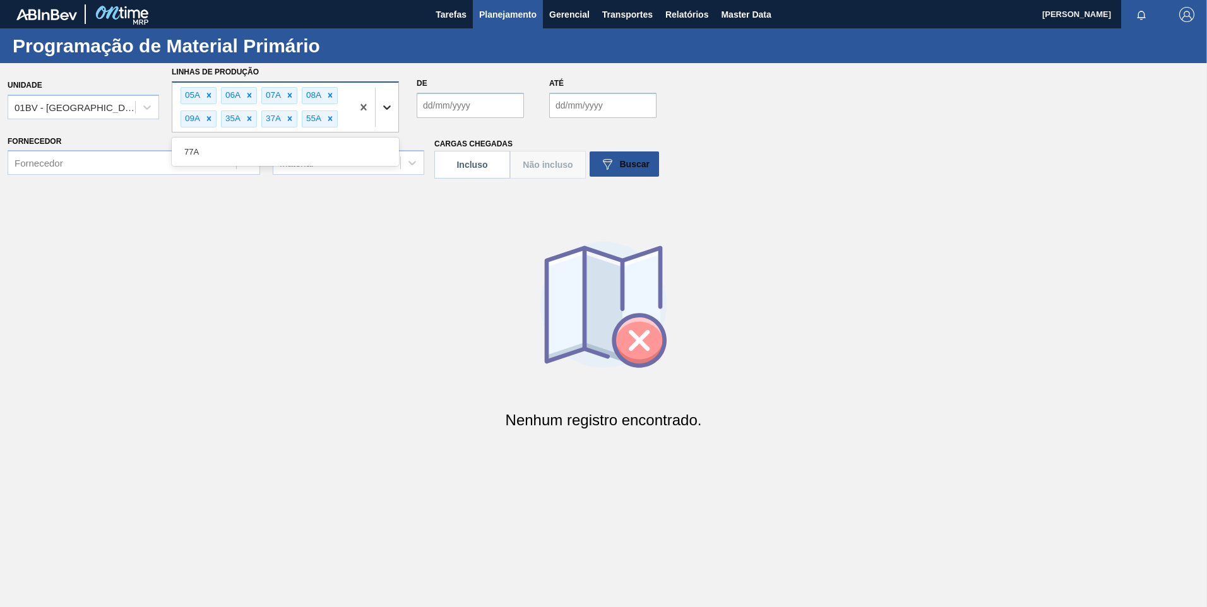
click at [385, 107] on icon at bounding box center [387, 107] width 8 height 4
click at [335, 153] on div "77A" at bounding box center [285, 151] width 227 height 23
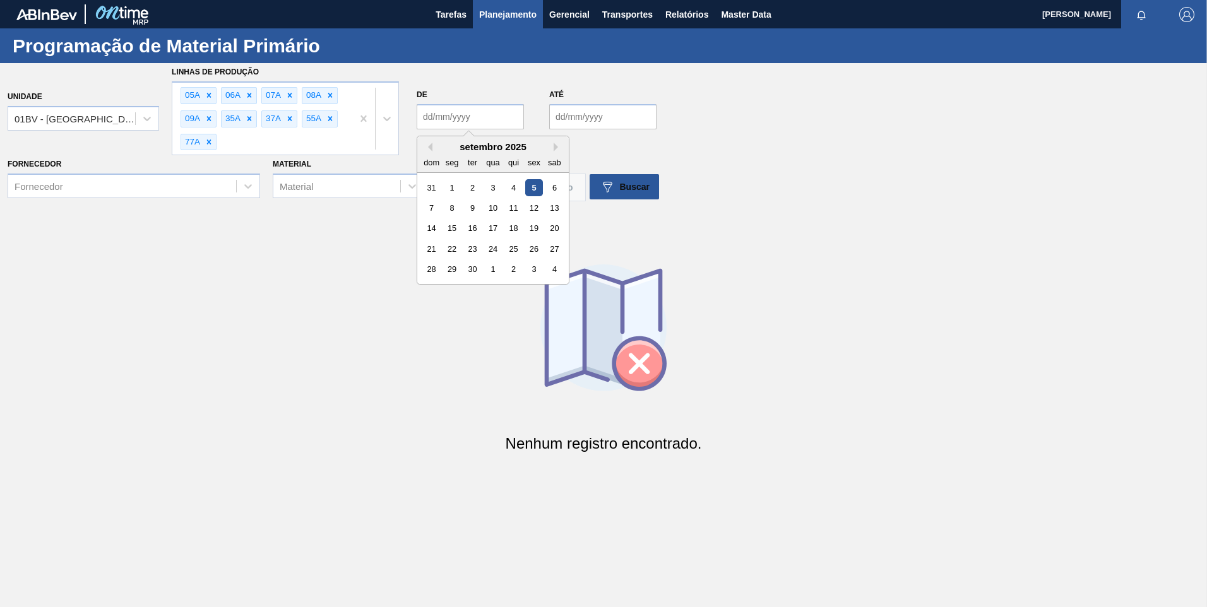
click at [472, 117] on input "De" at bounding box center [470, 116] width 107 height 25
type input "[DATE]"
click at [586, 116] on input "[DATE]" at bounding box center [602, 116] width 107 height 25
click at [787, 107] on section "Unidade 01BV - Baldwinsville Brewery Linhas de Produção 05A 06A 07A 08A 09A 35A…" at bounding box center [603, 109] width 1207 height 92
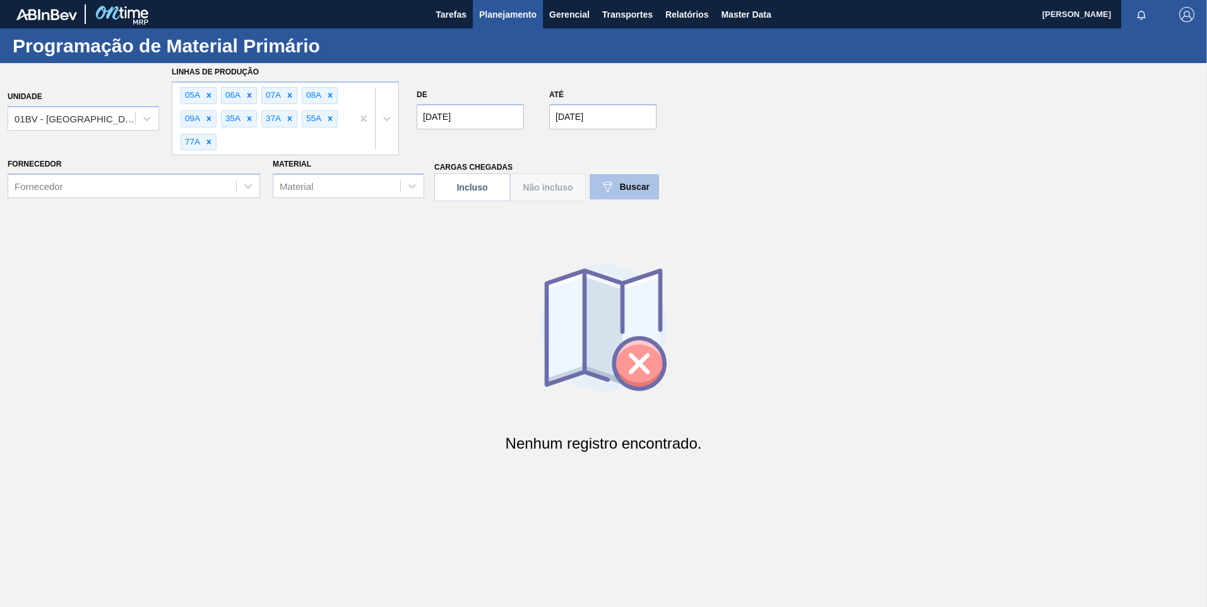
click at [623, 190] on span "Buscar" at bounding box center [635, 187] width 30 height 10
